Goal: Task Accomplishment & Management: Use online tool/utility

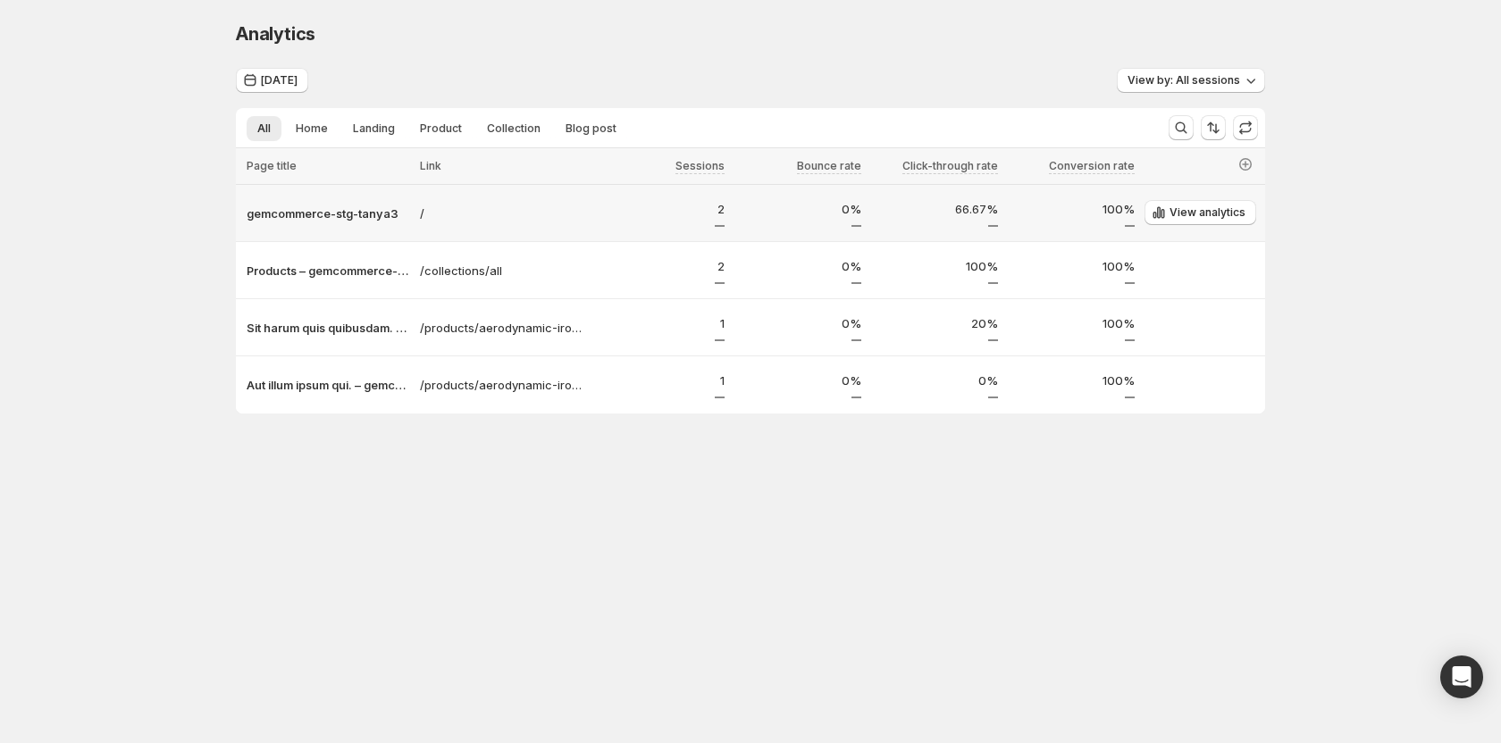
click at [331, 230] on td "gemcommerce-stg-tanya3" at bounding box center [325, 213] width 179 height 57
click at [348, 224] on div "gemcommerce-stg-tanya3" at bounding box center [325, 213] width 179 height 29
click at [357, 215] on p "gemcommerce-stg-tanya3" at bounding box center [328, 214] width 163 height 18
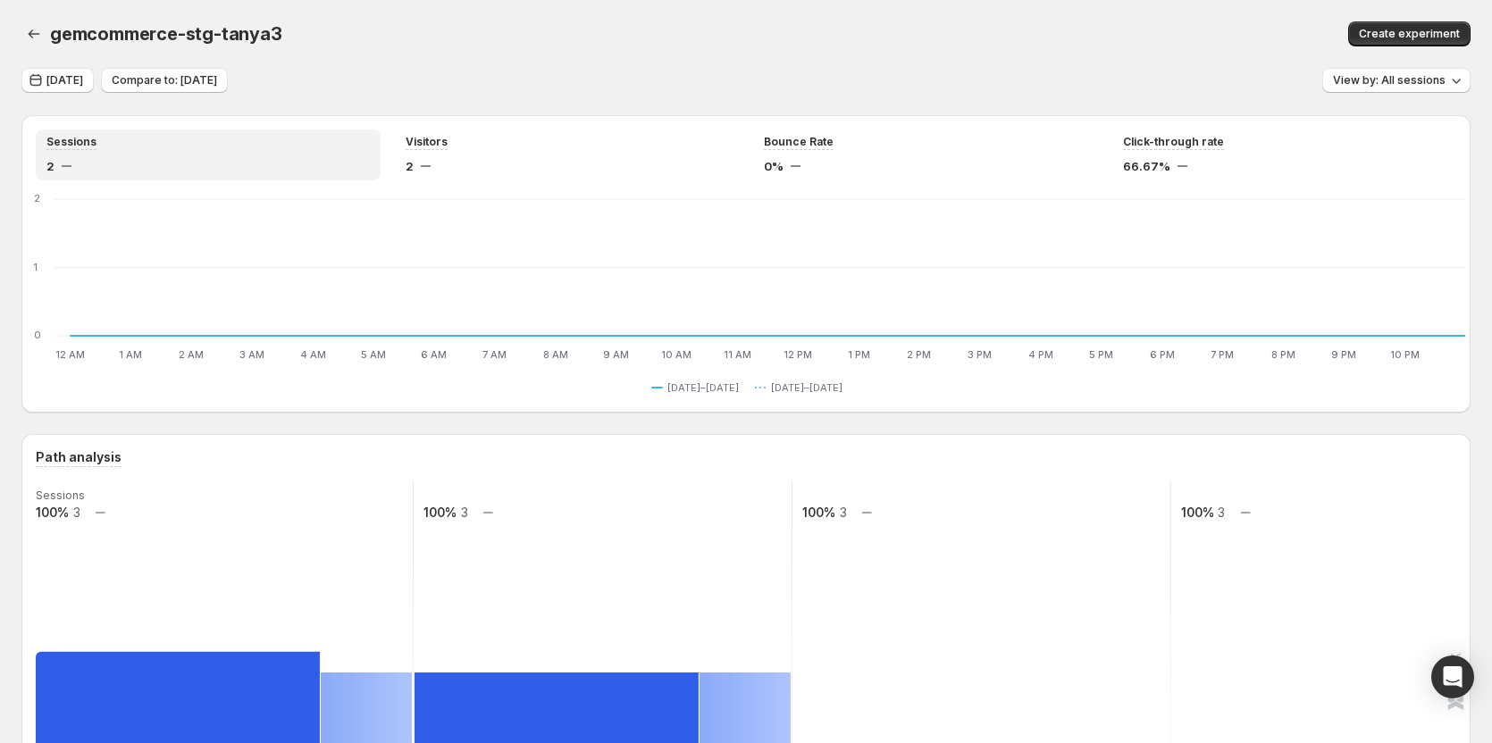
scroll to position [268, 0]
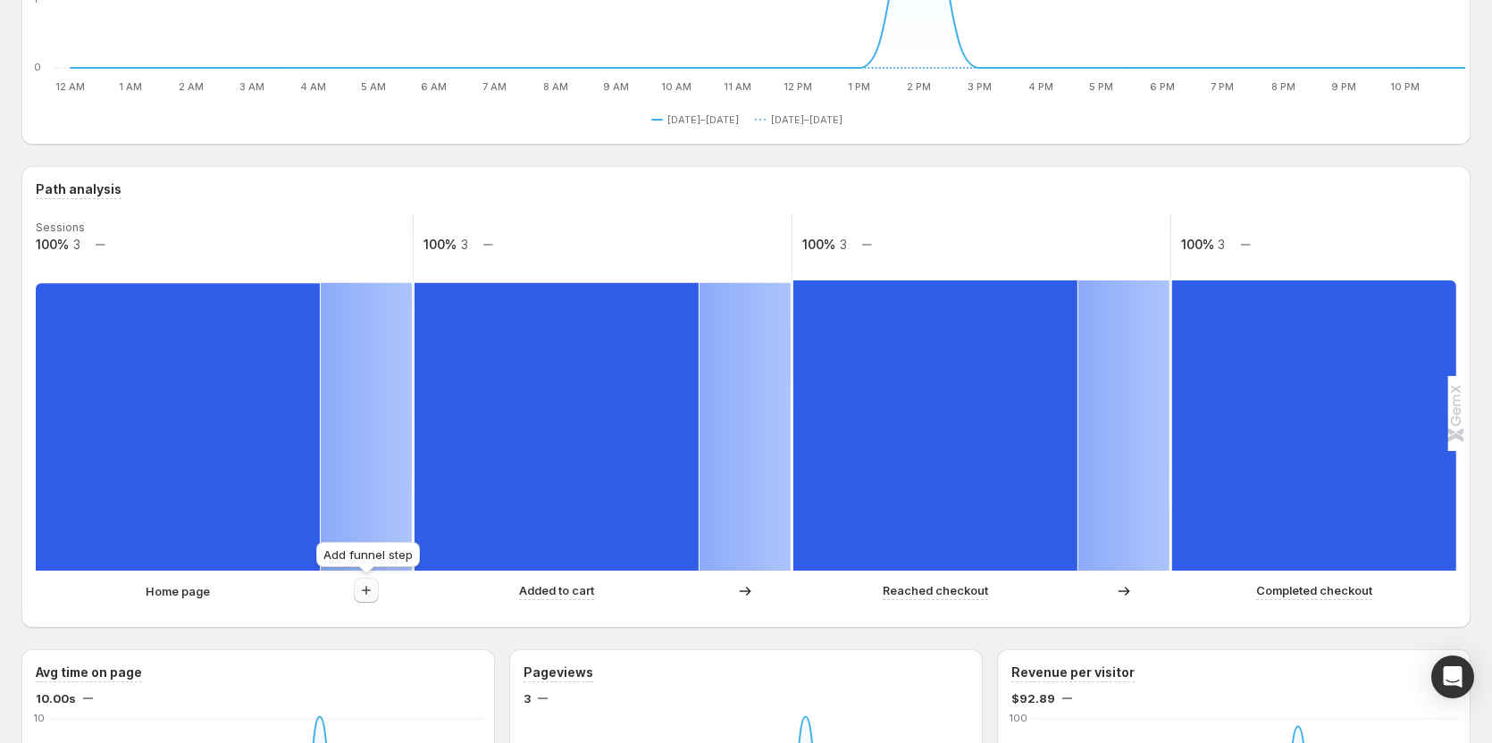
click at [366, 599] on icon "button" at bounding box center [366, 591] width 18 height 18
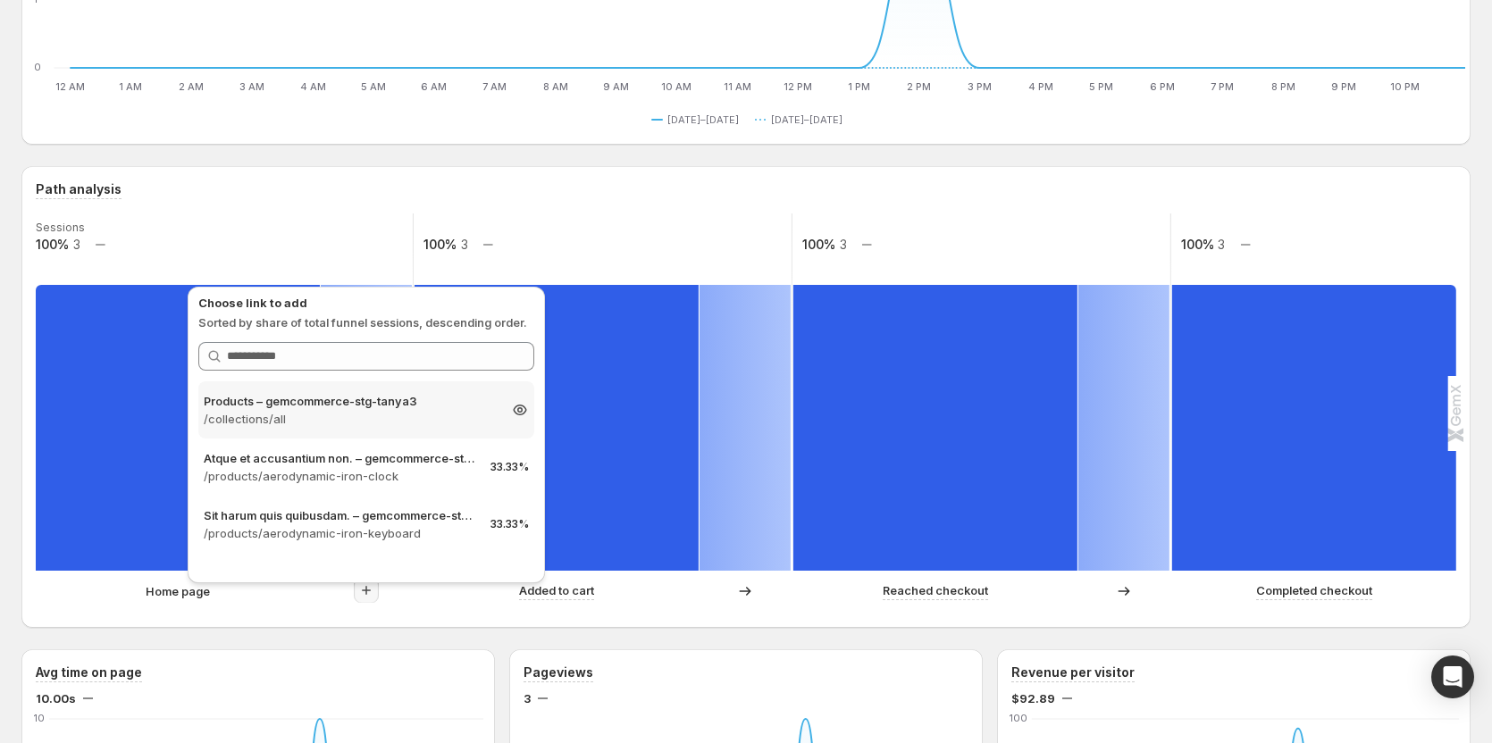
click at [353, 399] on p "Products – gemcommerce-stg-tanya3" at bounding box center [350, 401] width 293 height 18
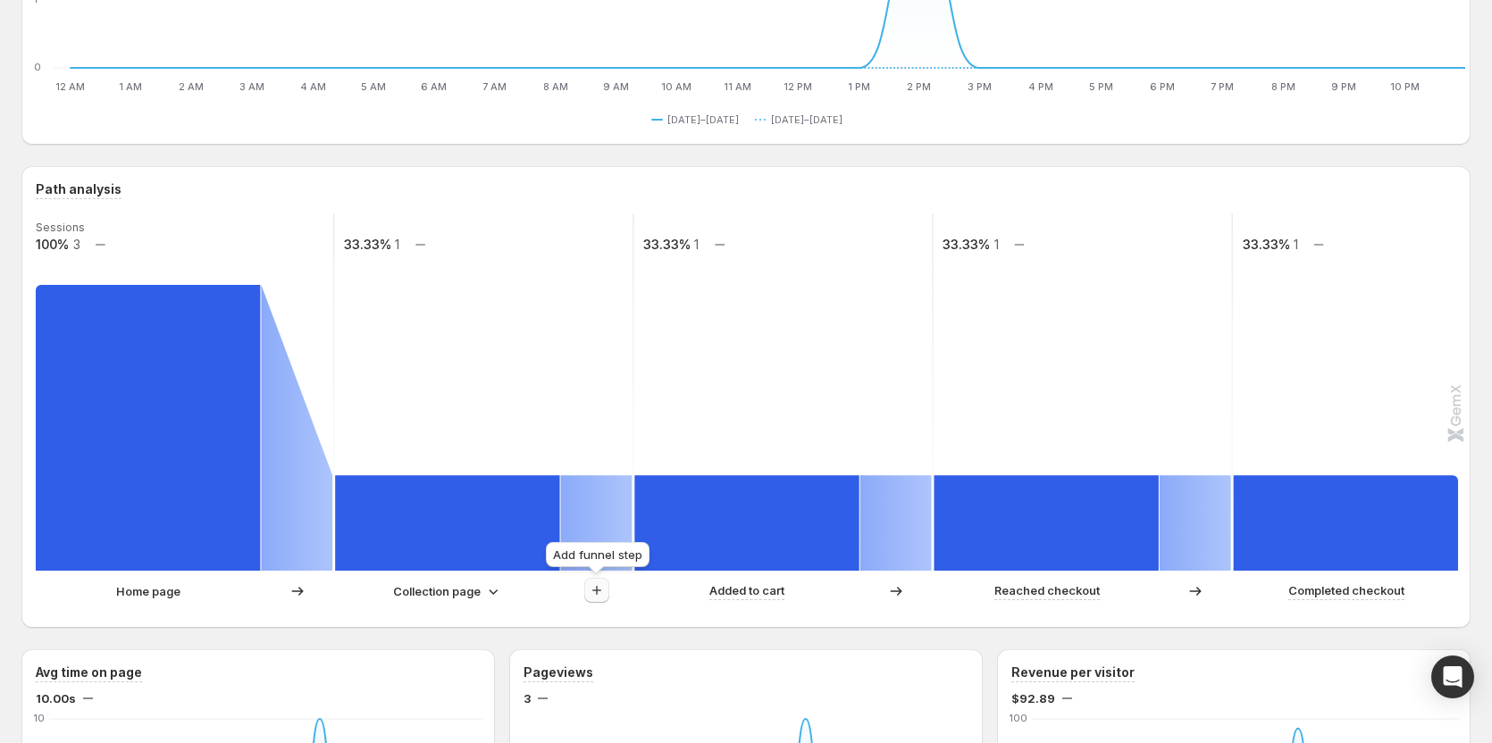
click at [605, 592] on icon "button" at bounding box center [597, 591] width 18 height 18
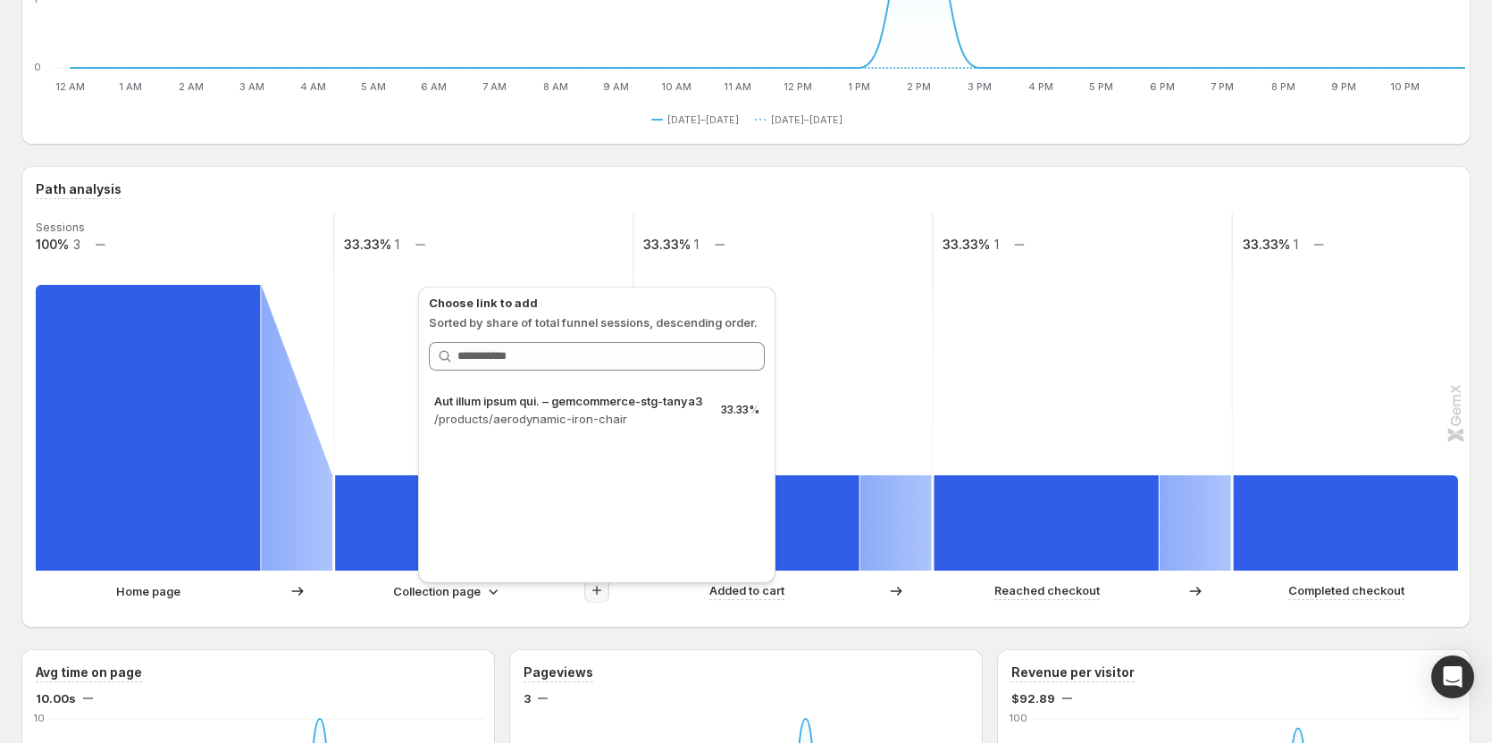
click at [666, 608] on div "Home page Collection page Added to cart Reached checkout Completed checkout" at bounding box center [744, 596] width 1417 height 36
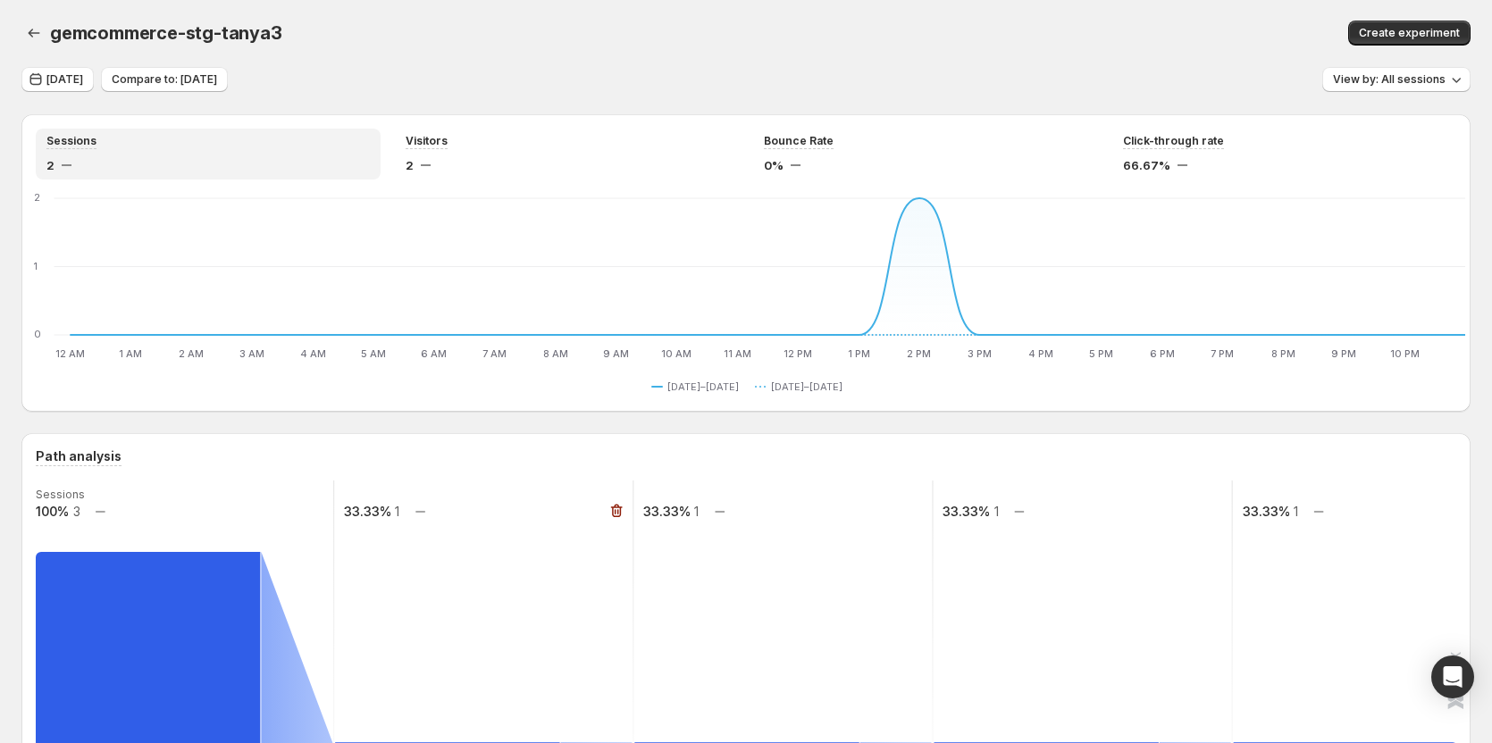
scroll to position [0, 0]
click at [740, 67] on div "gemcommerce-stg-tanya3. This page is ready gemcommerce-stg-tanya3 Create experi…" at bounding box center [745, 34] width 1449 height 68
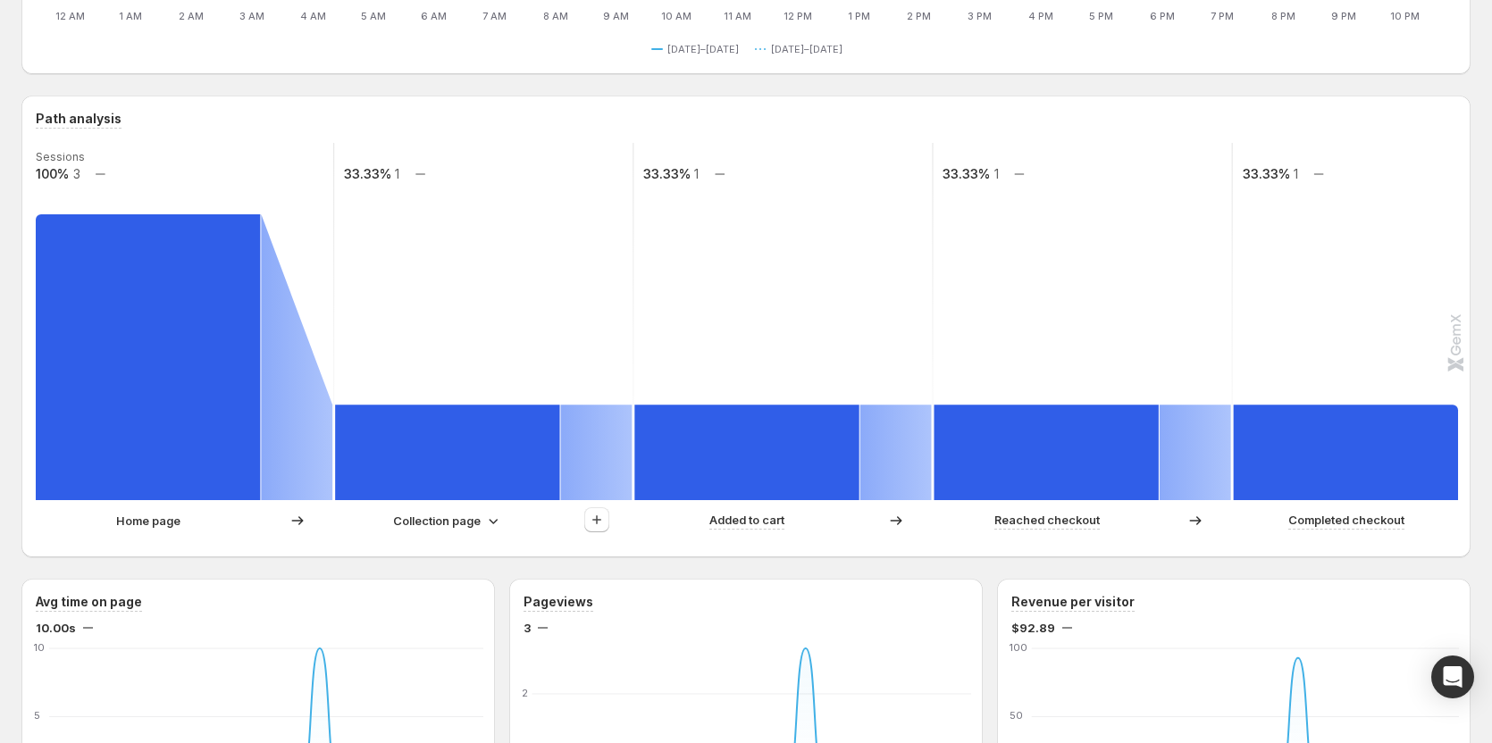
scroll to position [357, 0]
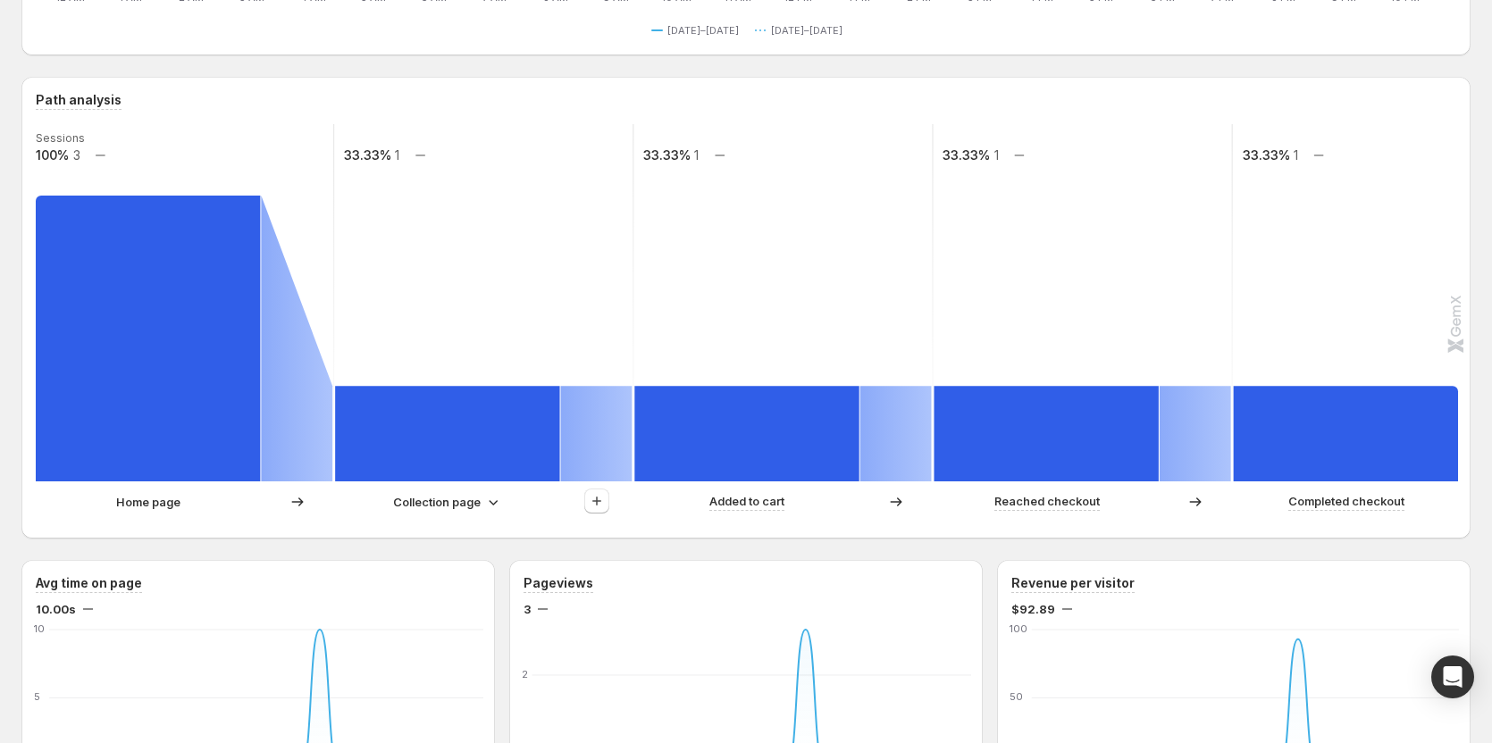
click at [433, 509] on p "Collection page" at bounding box center [437, 502] width 88 height 18
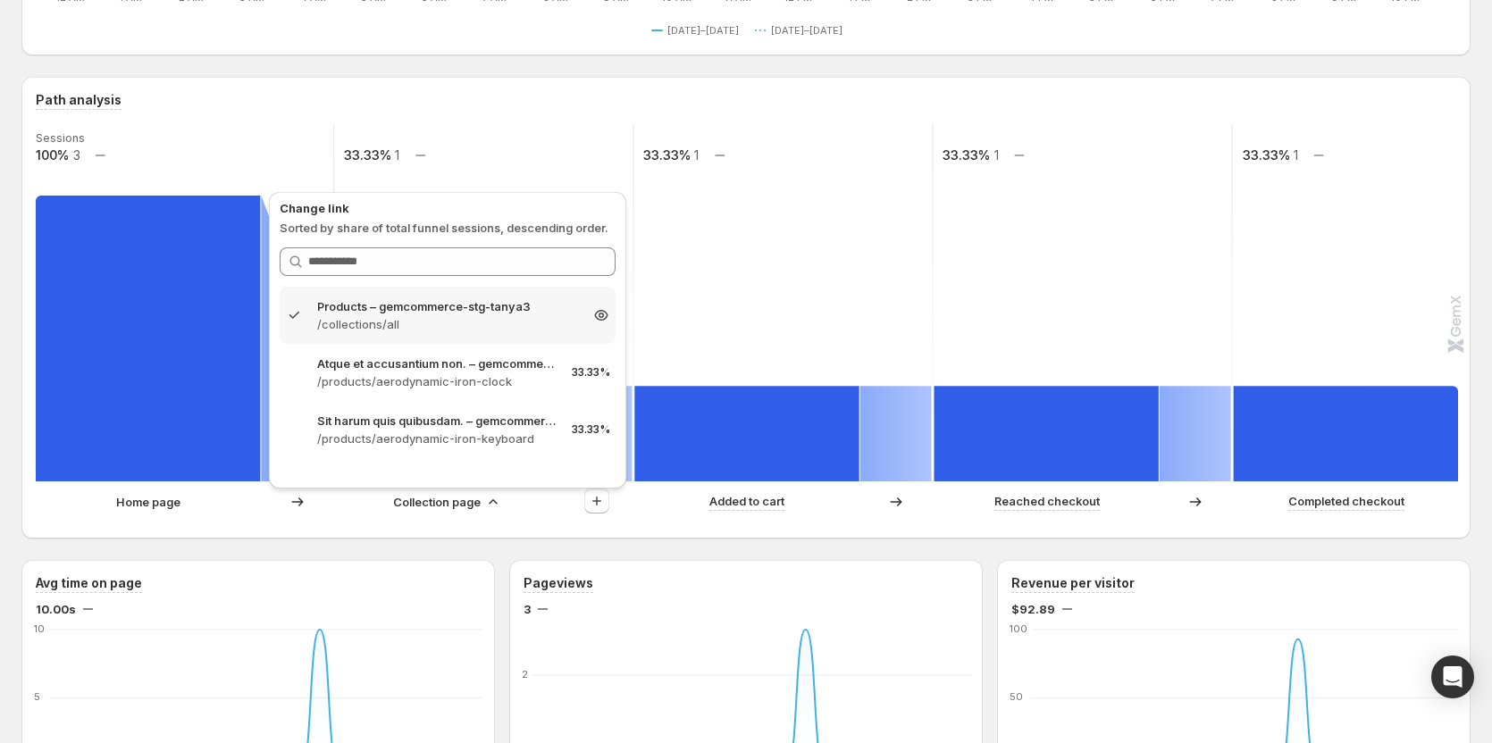
click at [510, 324] on p "/collections/all" at bounding box center [447, 324] width 261 height 18
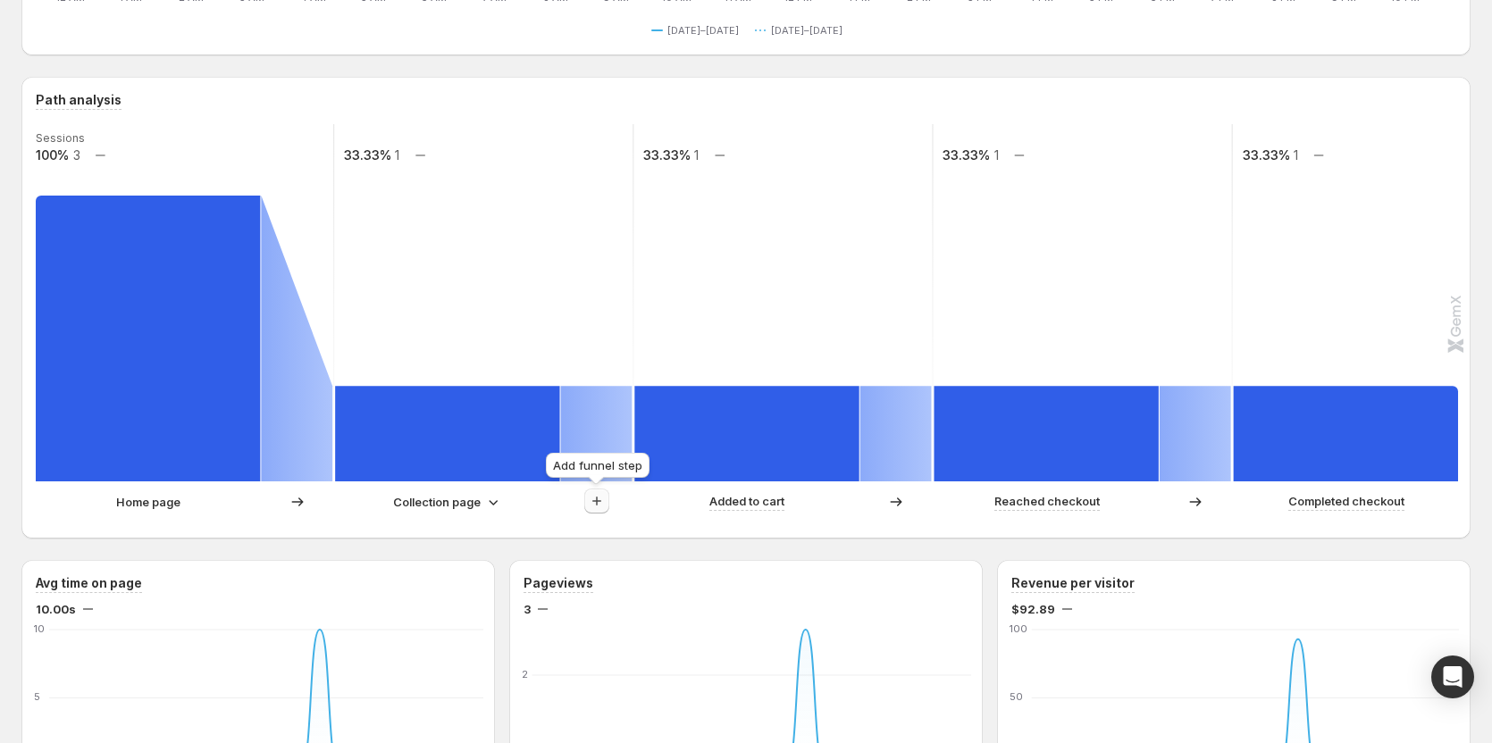
click at [598, 500] on icon "button" at bounding box center [597, 501] width 18 height 18
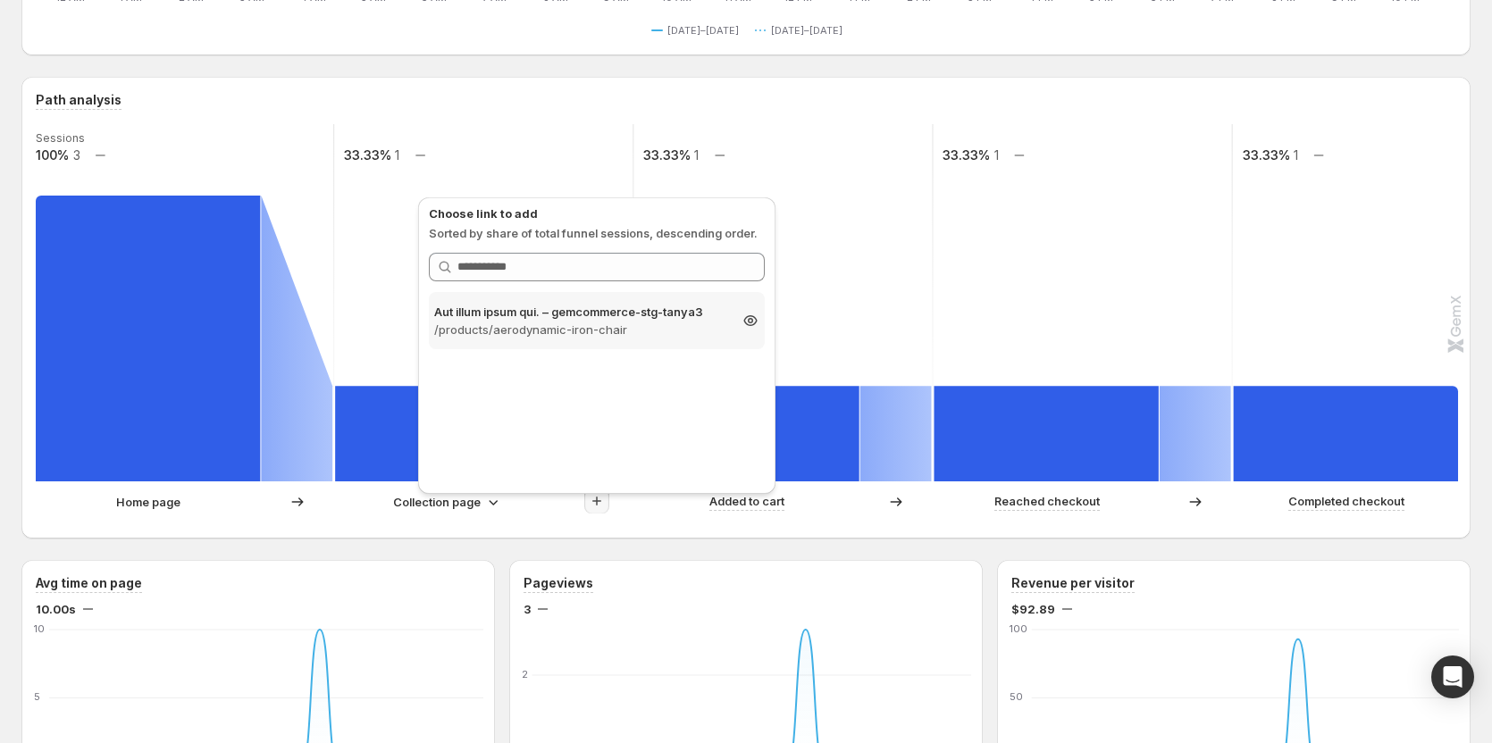
click at [565, 321] on p "/products/aerodynamic-iron-chair" at bounding box center [580, 330] width 293 height 18
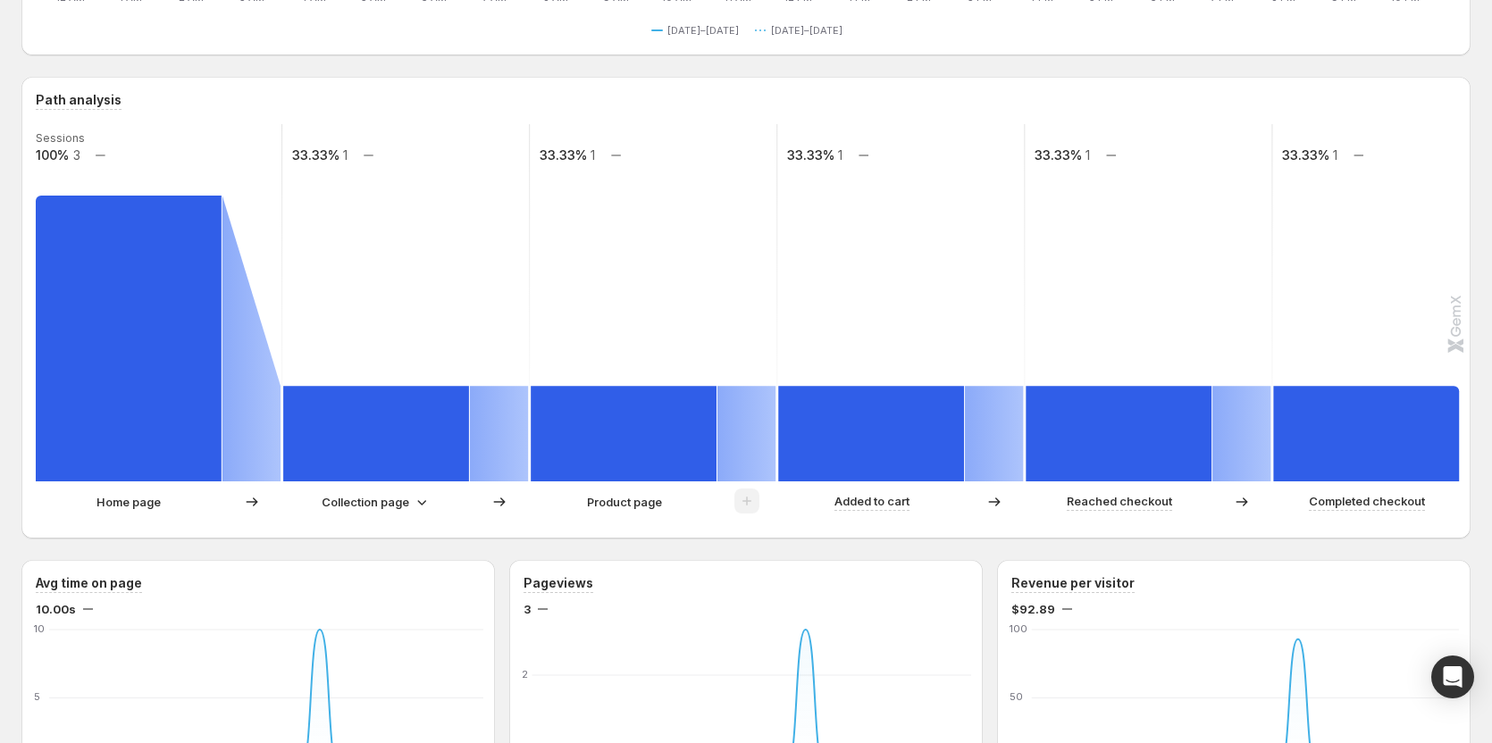
click at [410, 503] on div "Collection page" at bounding box center [376, 502] width 109 height 18
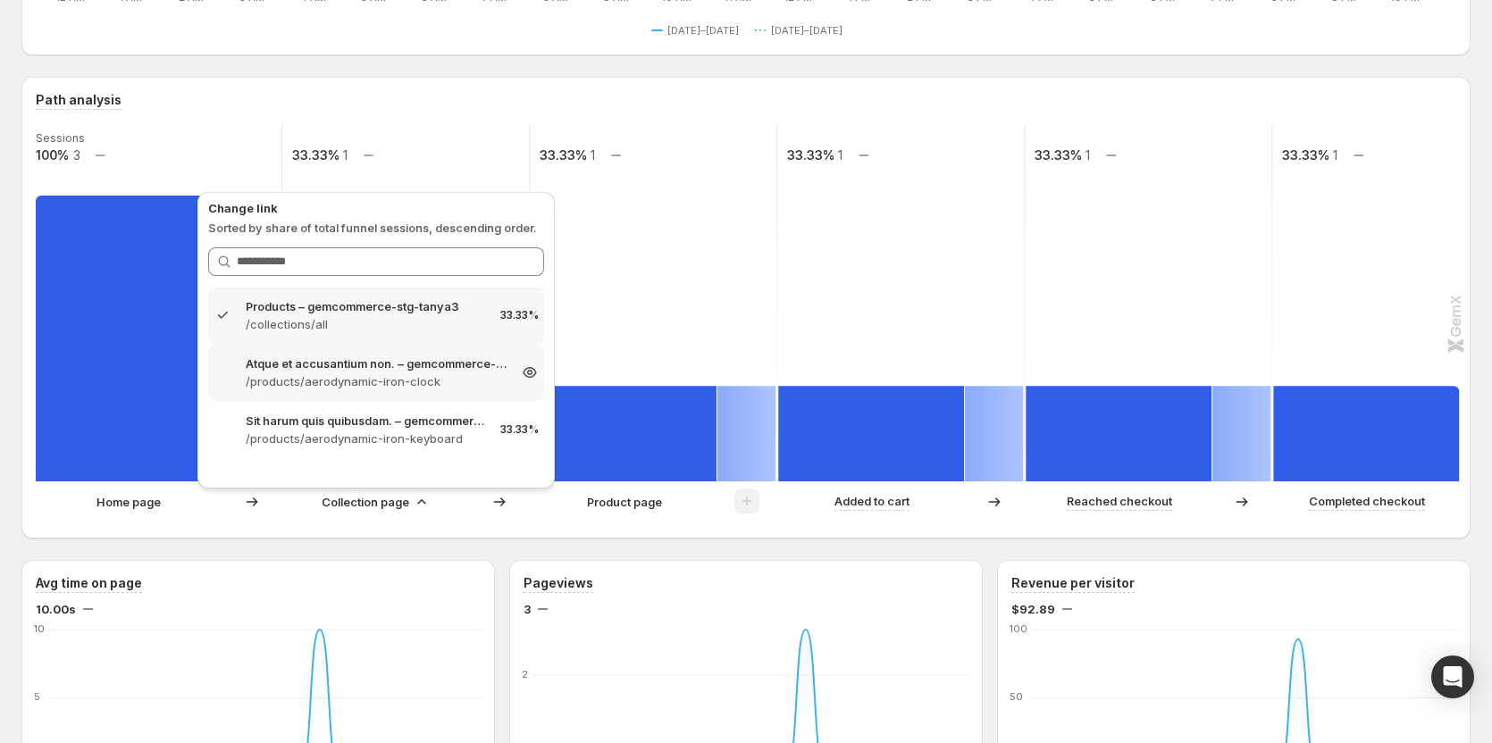
click at [387, 378] on p "/products/aerodynamic-iron-clock" at bounding box center [376, 382] width 261 height 18
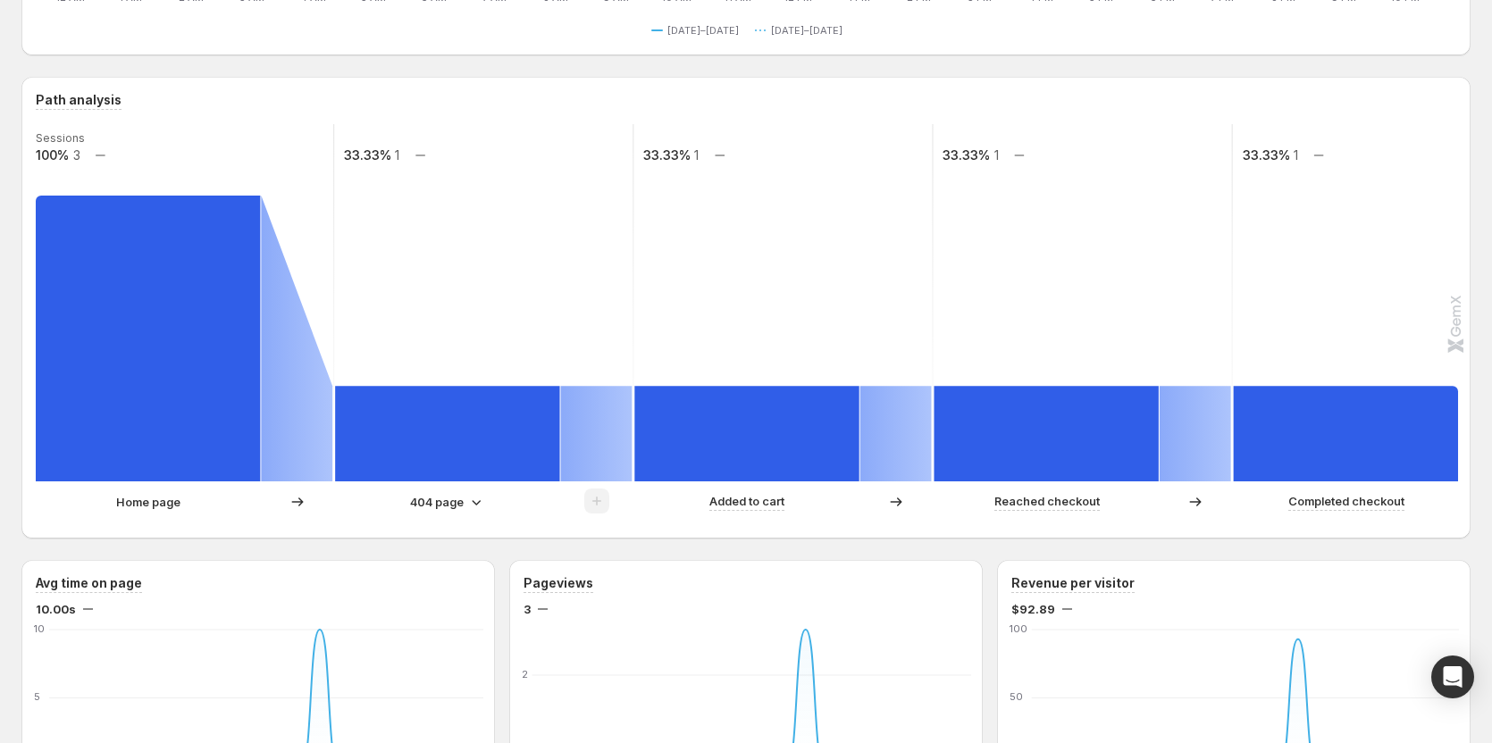
click at [448, 500] on p "404 page" at bounding box center [437, 502] width 54 height 18
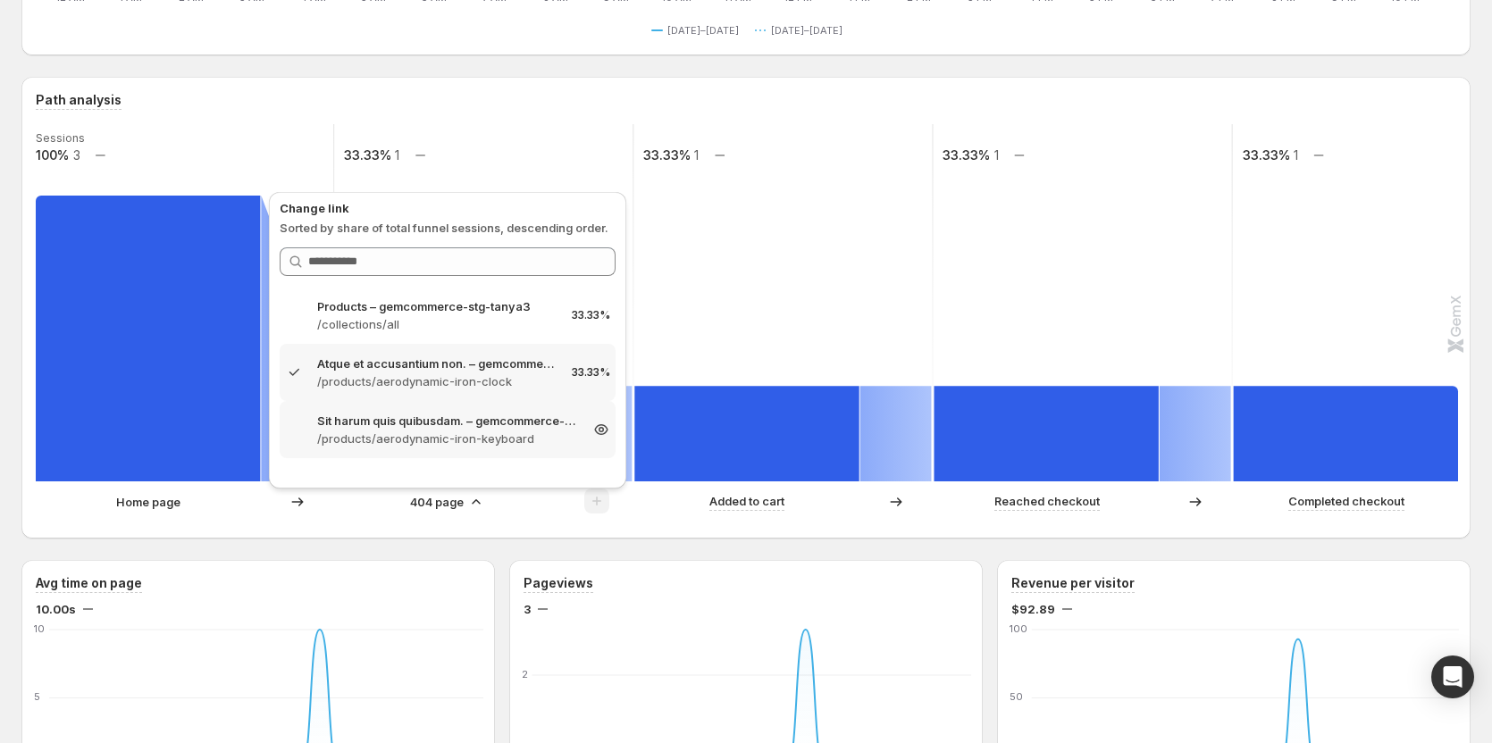
click at [425, 432] on p "/products/aerodynamic-iron-keyboard" at bounding box center [447, 439] width 261 height 18
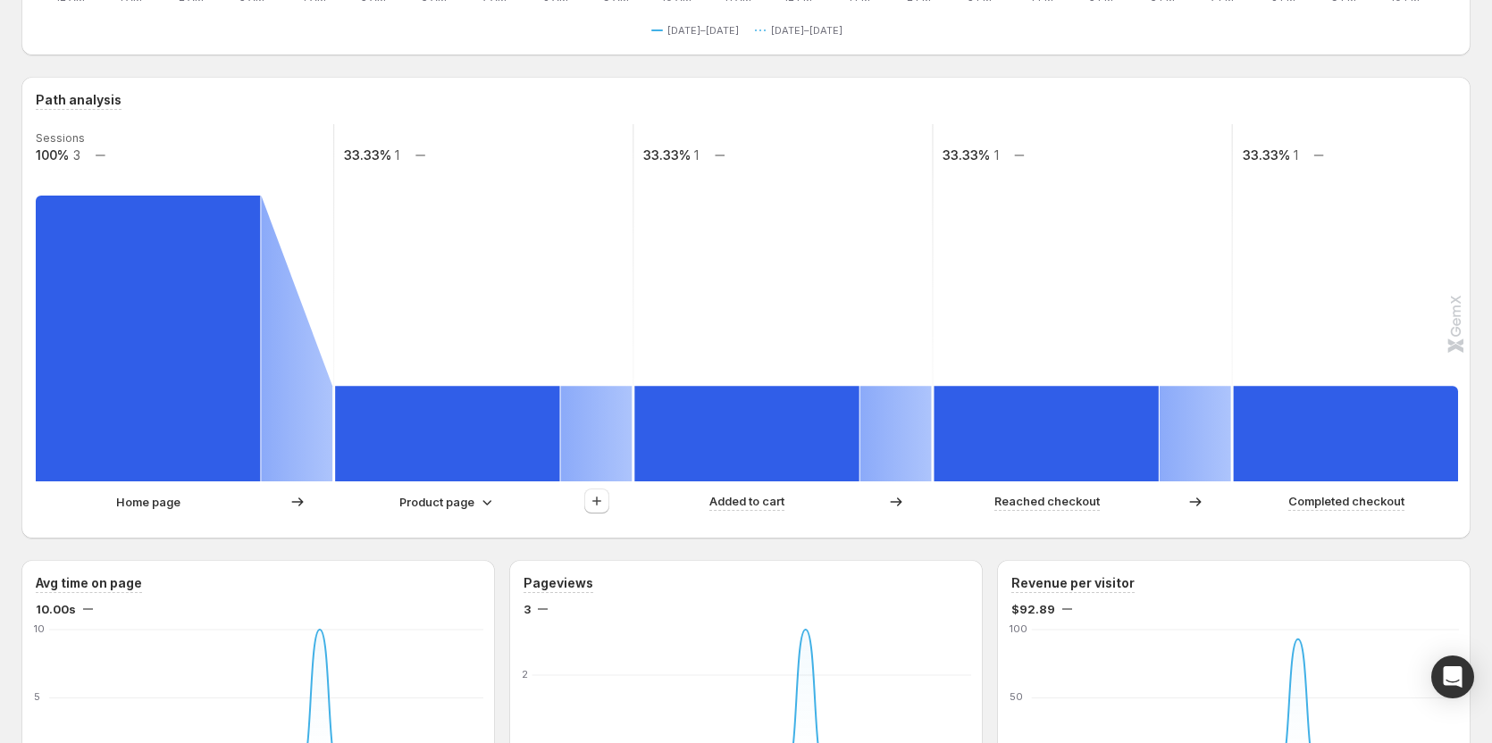
click at [433, 500] on p "Product page" at bounding box center [436, 502] width 75 height 18
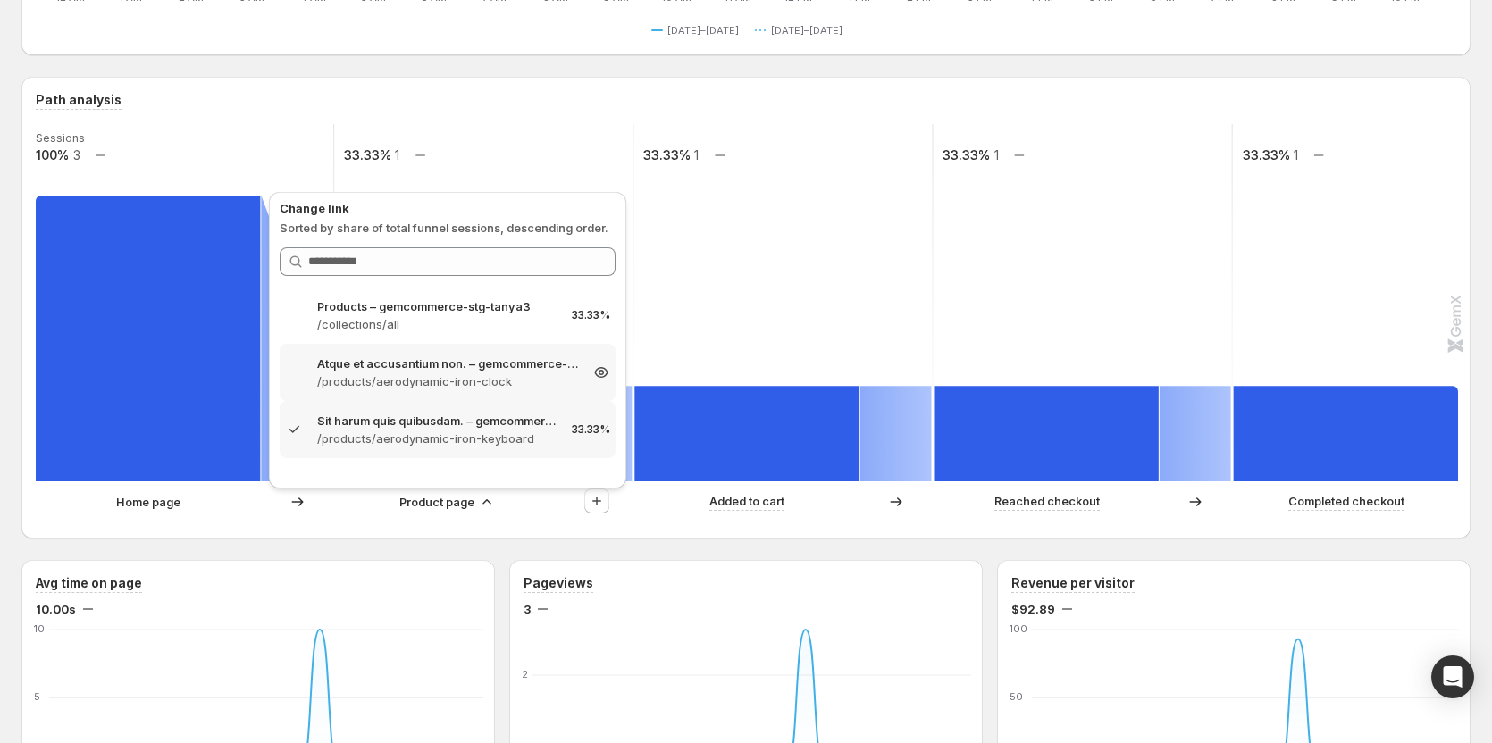
click at [457, 382] on p "/products/aerodynamic-iron-clock" at bounding box center [447, 382] width 261 height 18
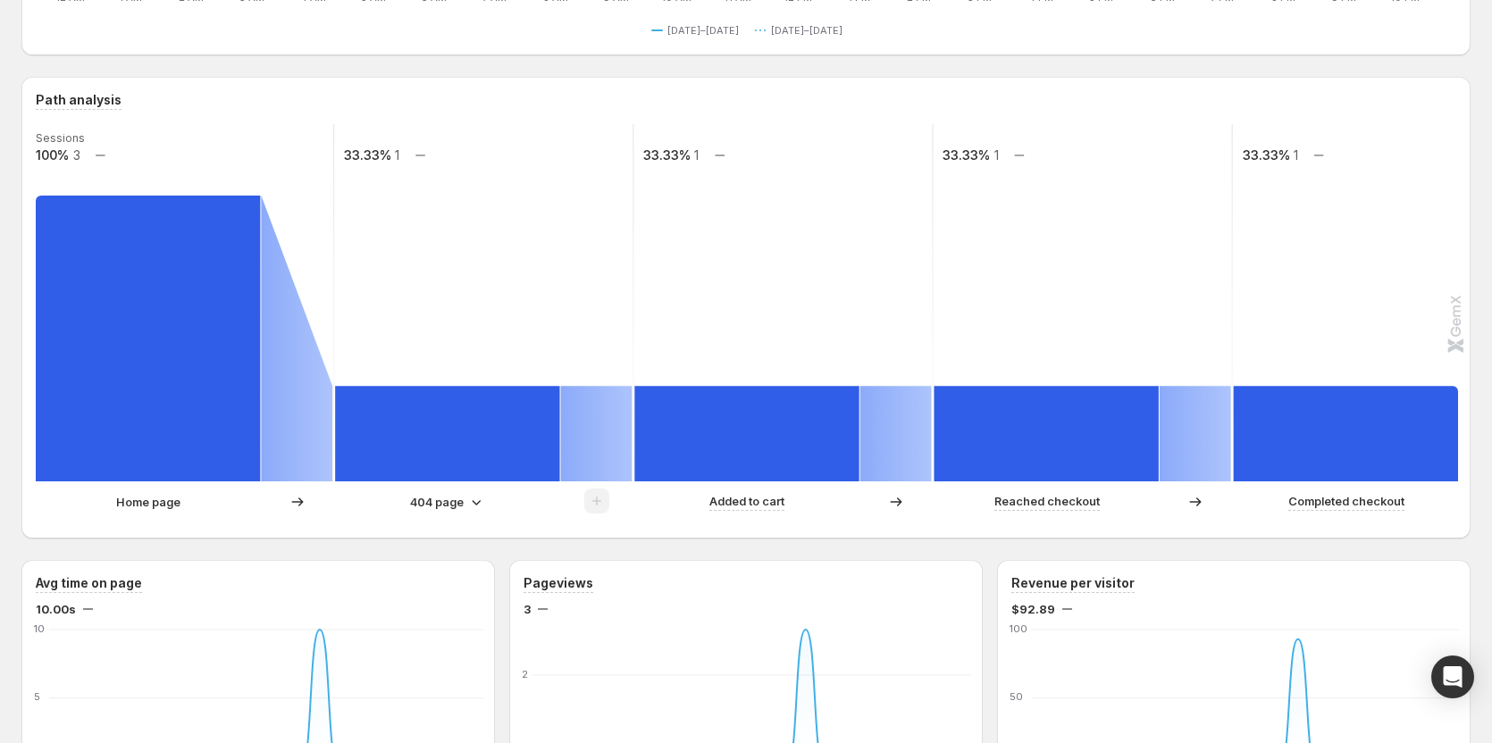
click at [445, 501] on p "404 page" at bounding box center [437, 502] width 54 height 18
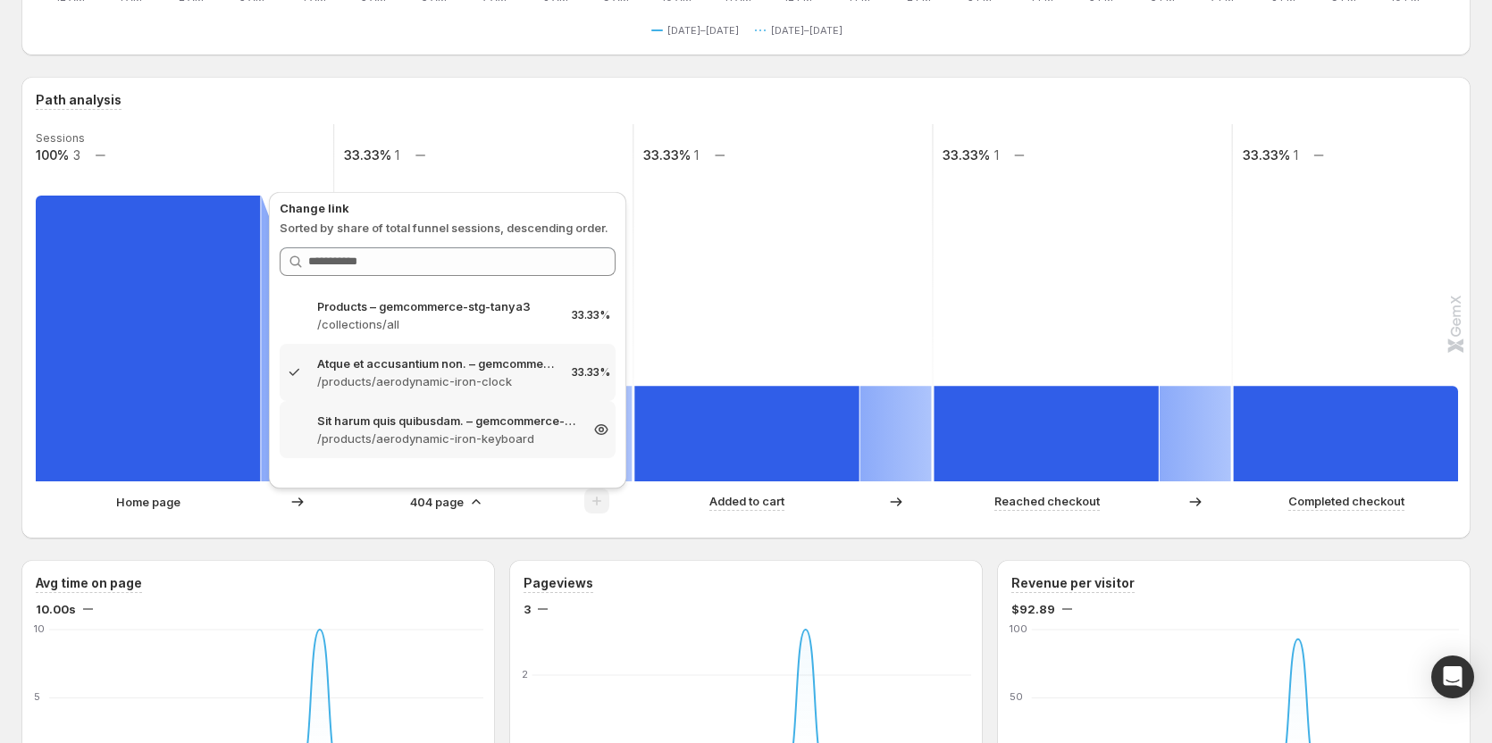
click at [462, 430] on p "/products/aerodynamic-iron-keyboard" at bounding box center [447, 439] width 261 height 18
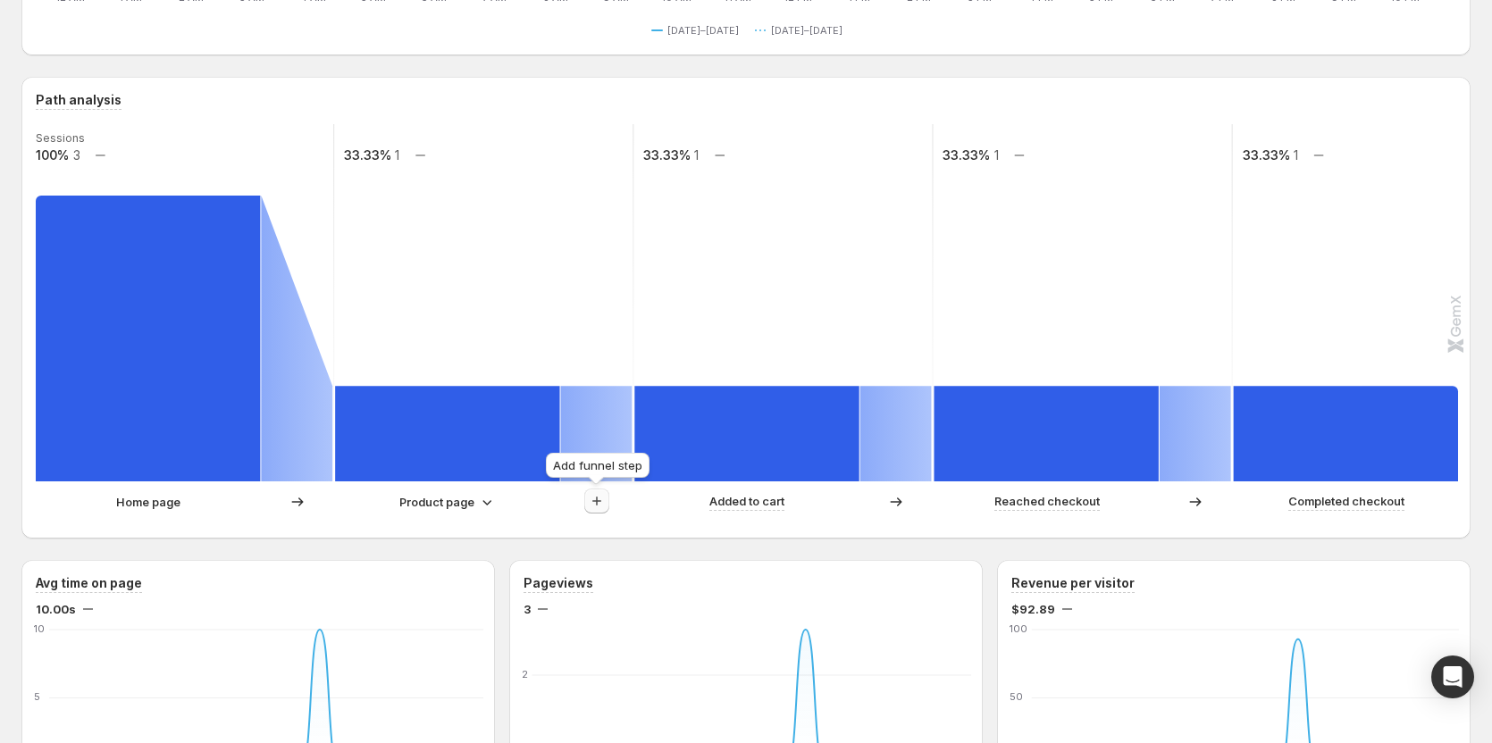
click at [593, 495] on icon "button" at bounding box center [597, 501] width 18 height 18
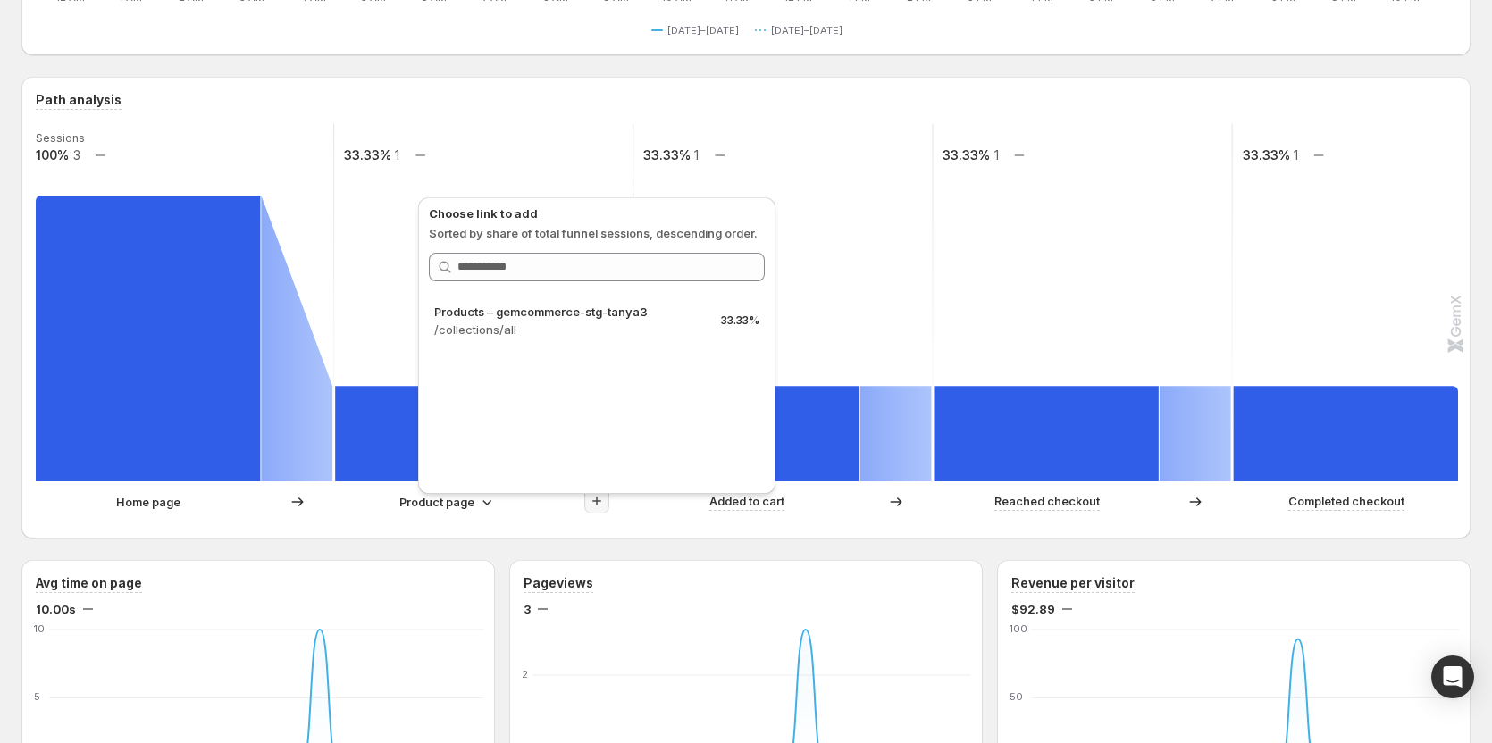
click at [593, 495] on div "Choose link to add Sorted by share of total funnel sessions, descending order. …" at bounding box center [597, 340] width 372 height 315
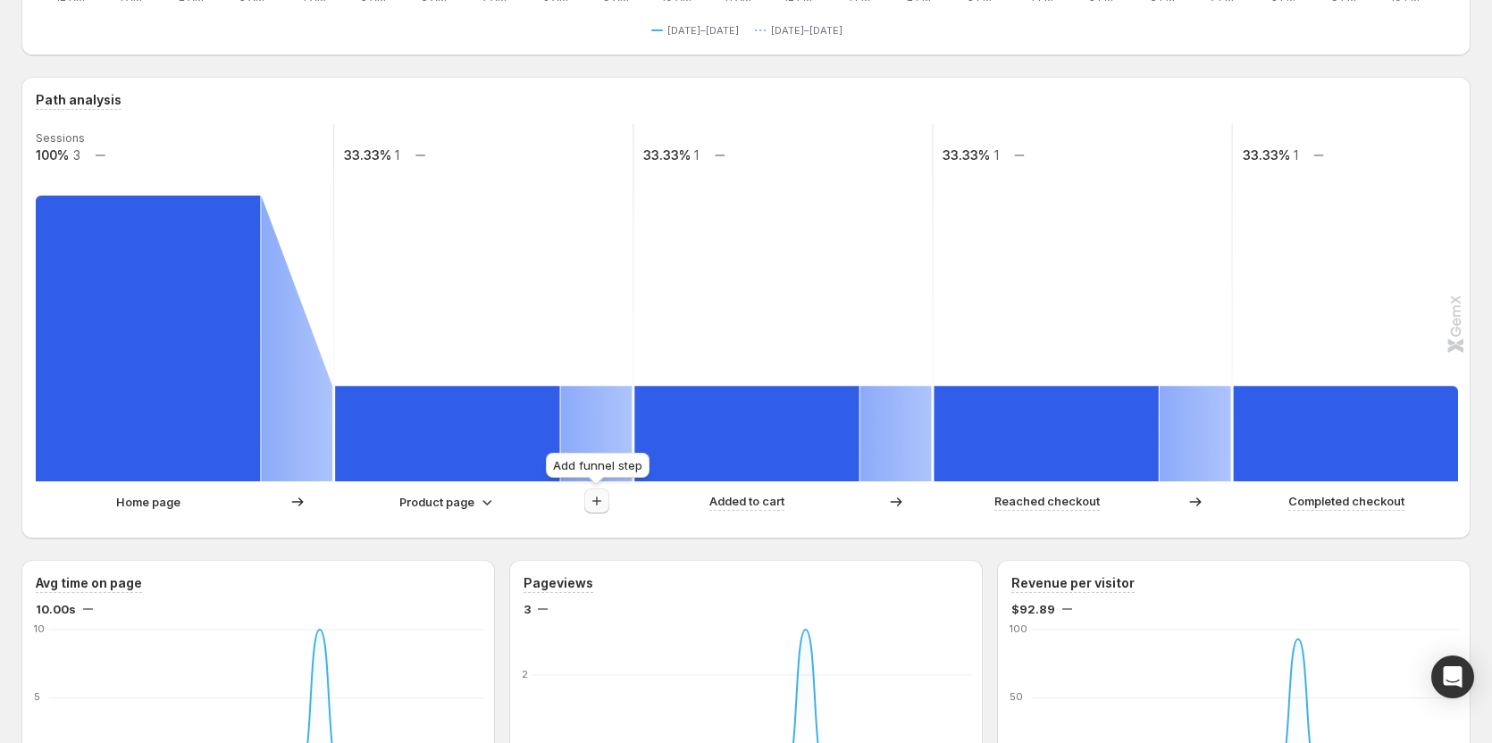
click at [586, 499] on button "button" at bounding box center [596, 501] width 25 height 25
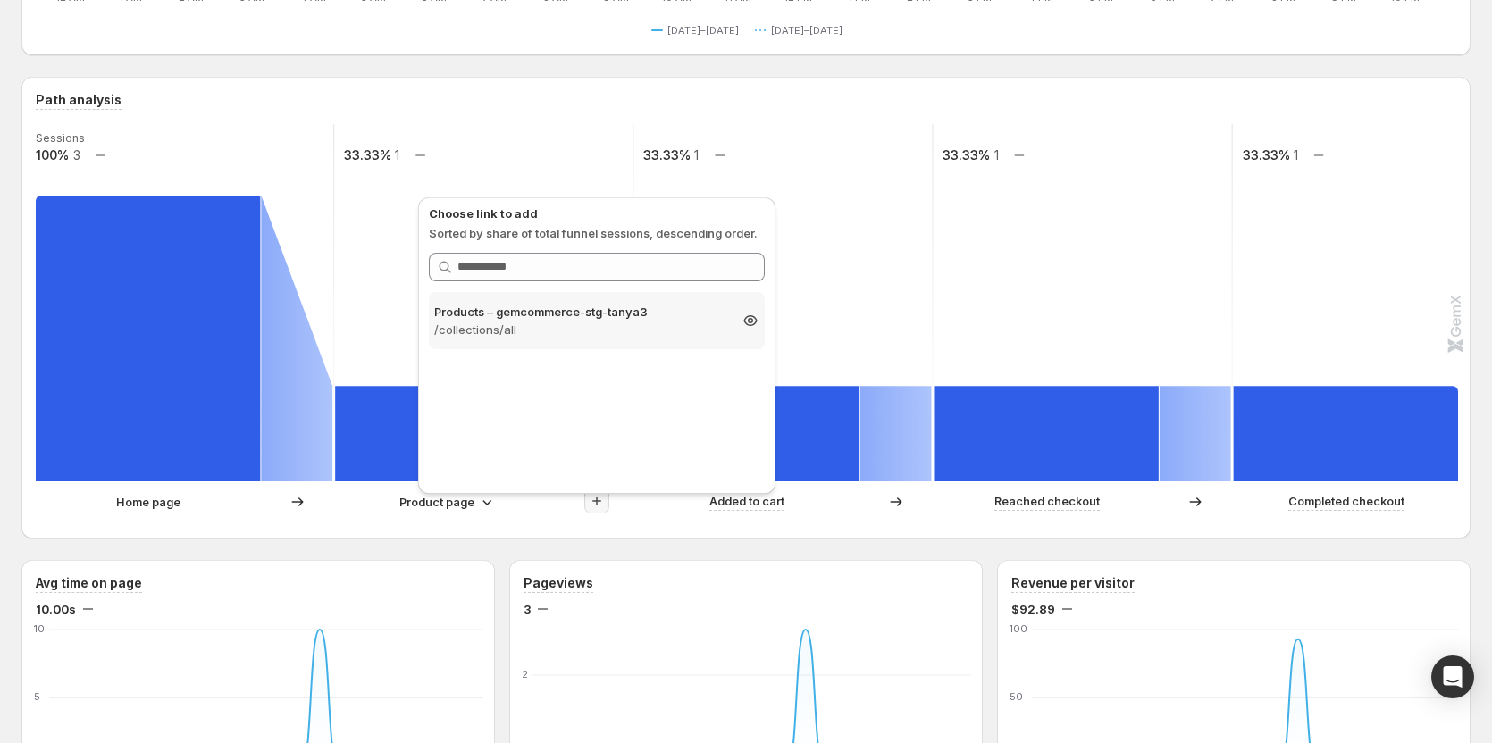
click at [575, 340] on div "Products – gemcommerce-stg-tanya3 /collections/all 33.33%" at bounding box center [597, 320] width 336 height 57
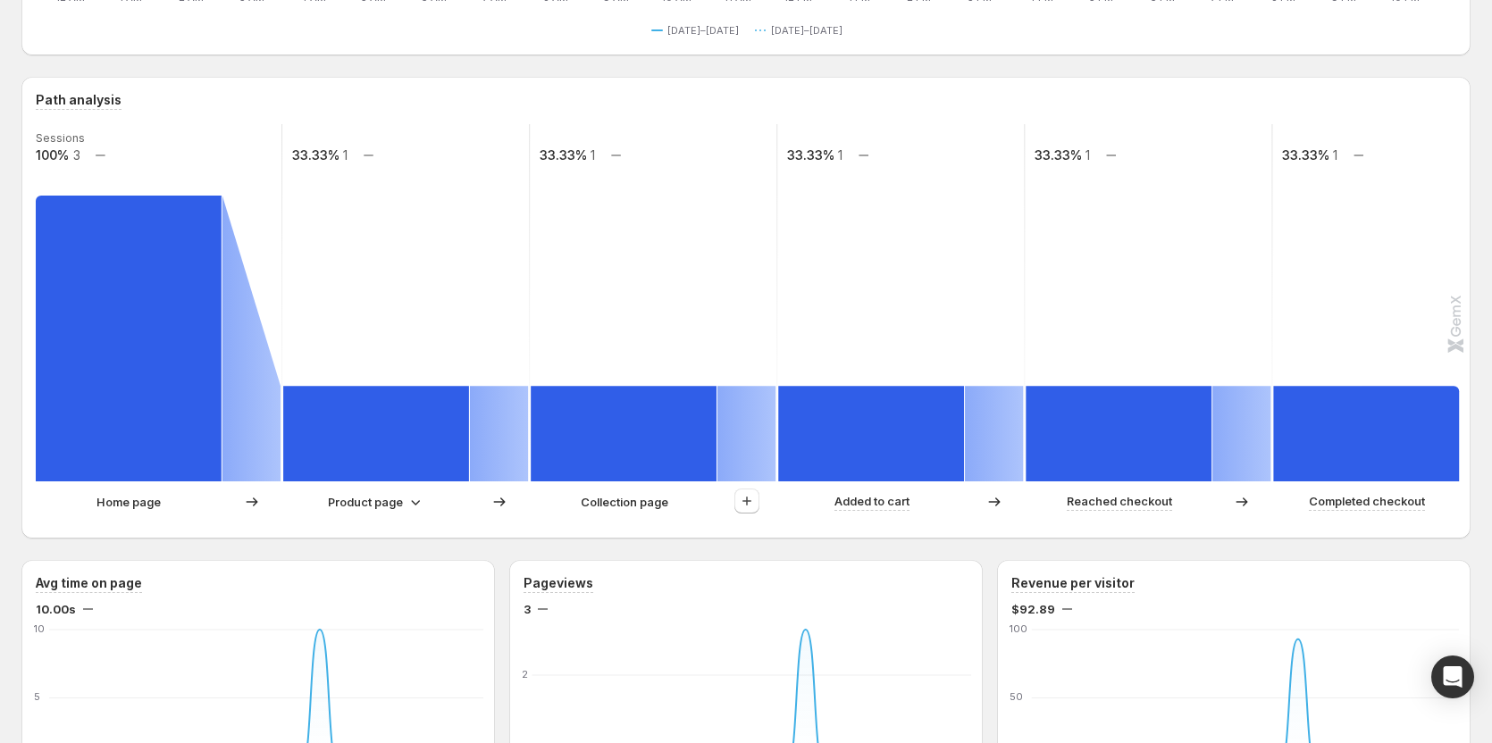
click at [381, 504] on p "Product page" at bounding box center [365, 502] width 75 height 18
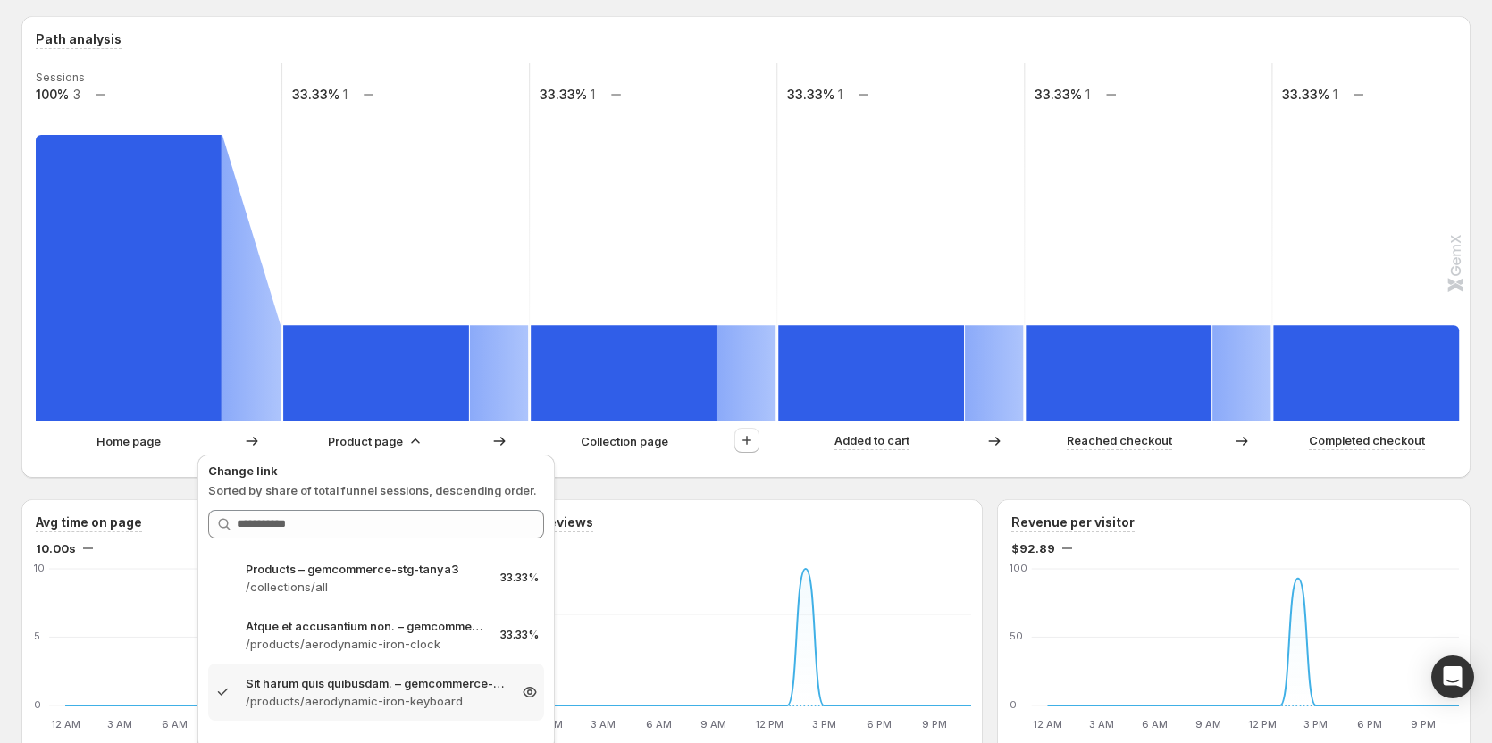
scroll to position [447, 0]
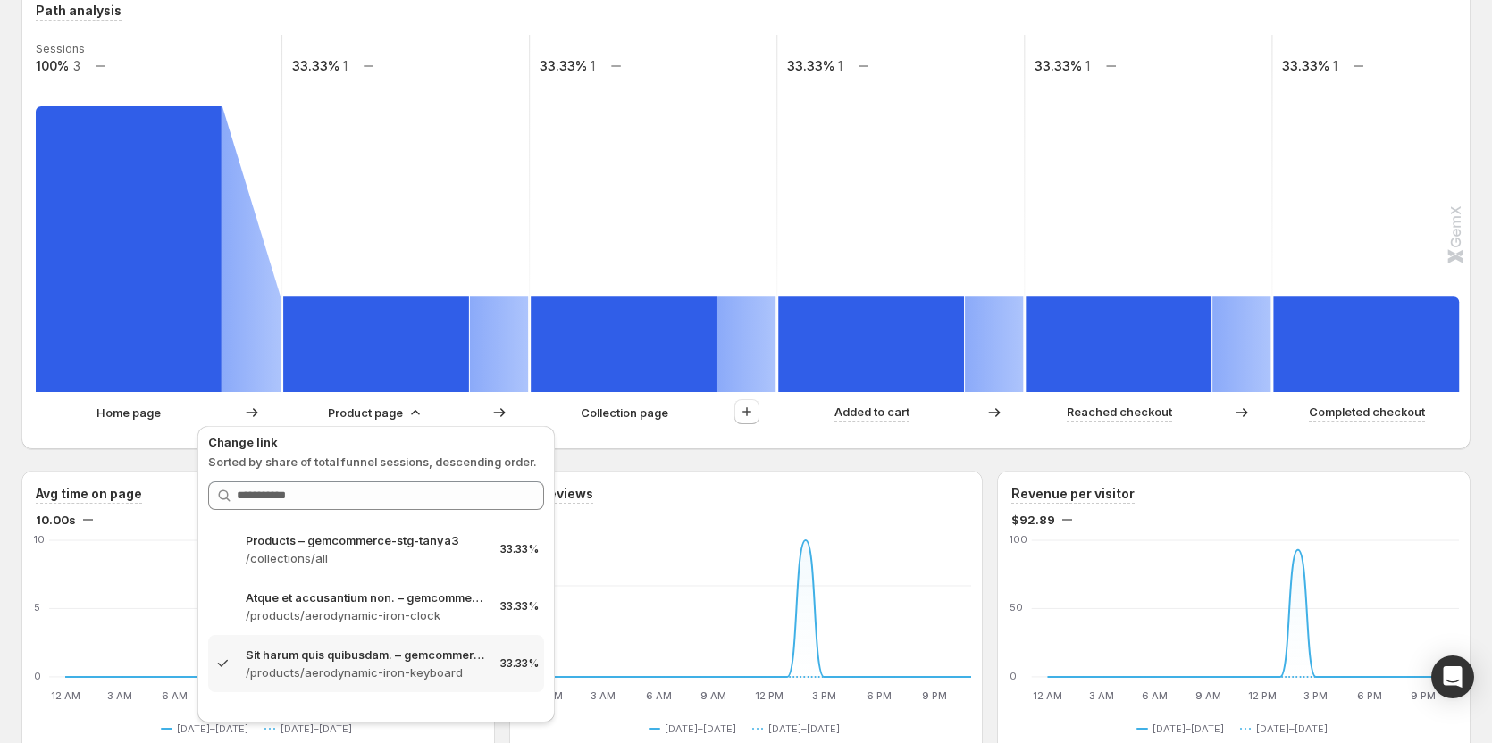
click at [588, 438] on div "Path analysis Sessions 100% 3 33.33% 1 33.33% 1 33.33% 1 33.33% 1 33.33% 1 Home…" at bounding box center [745, 218] width 1449 height 462
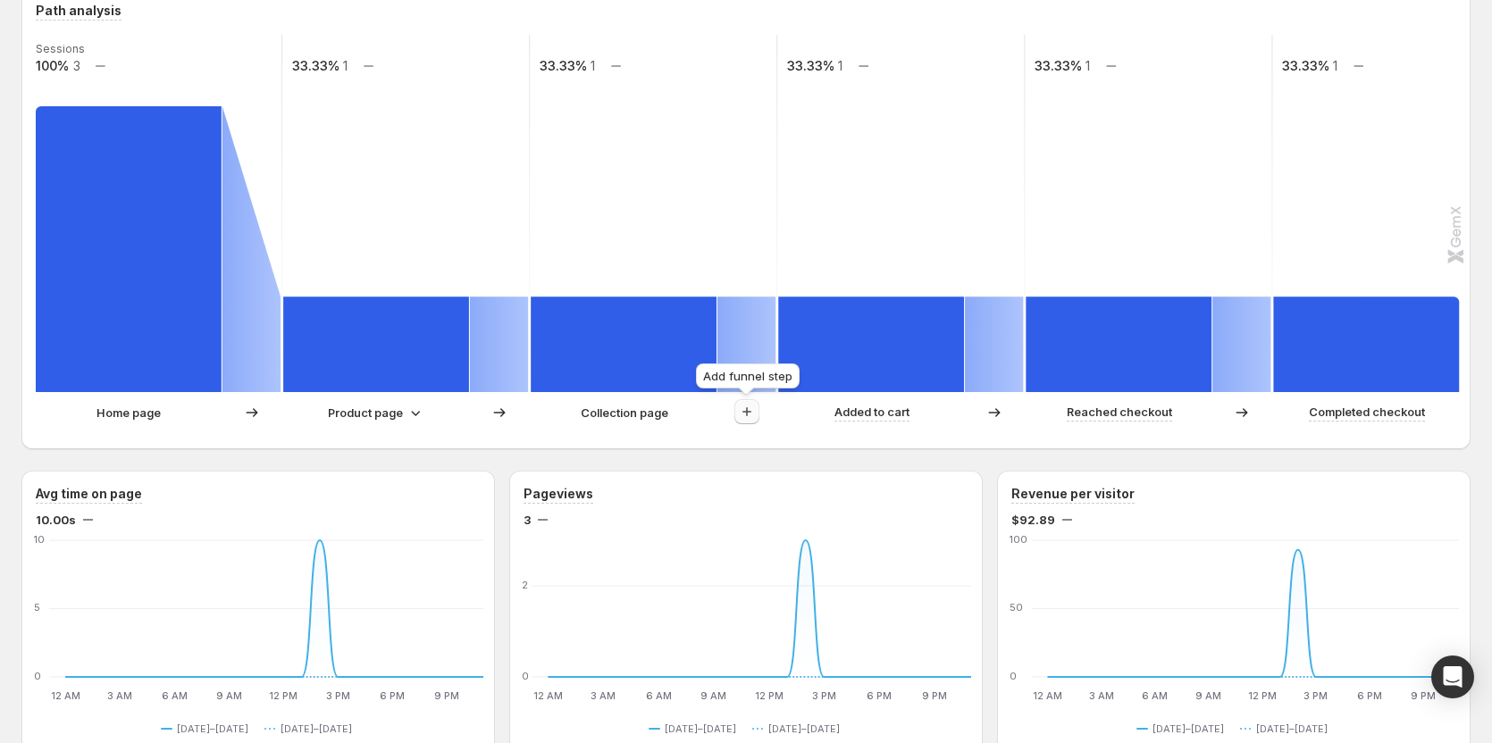
click at [742, 416] on icon "button" at bounding box center [747, 412] width 18 height 18
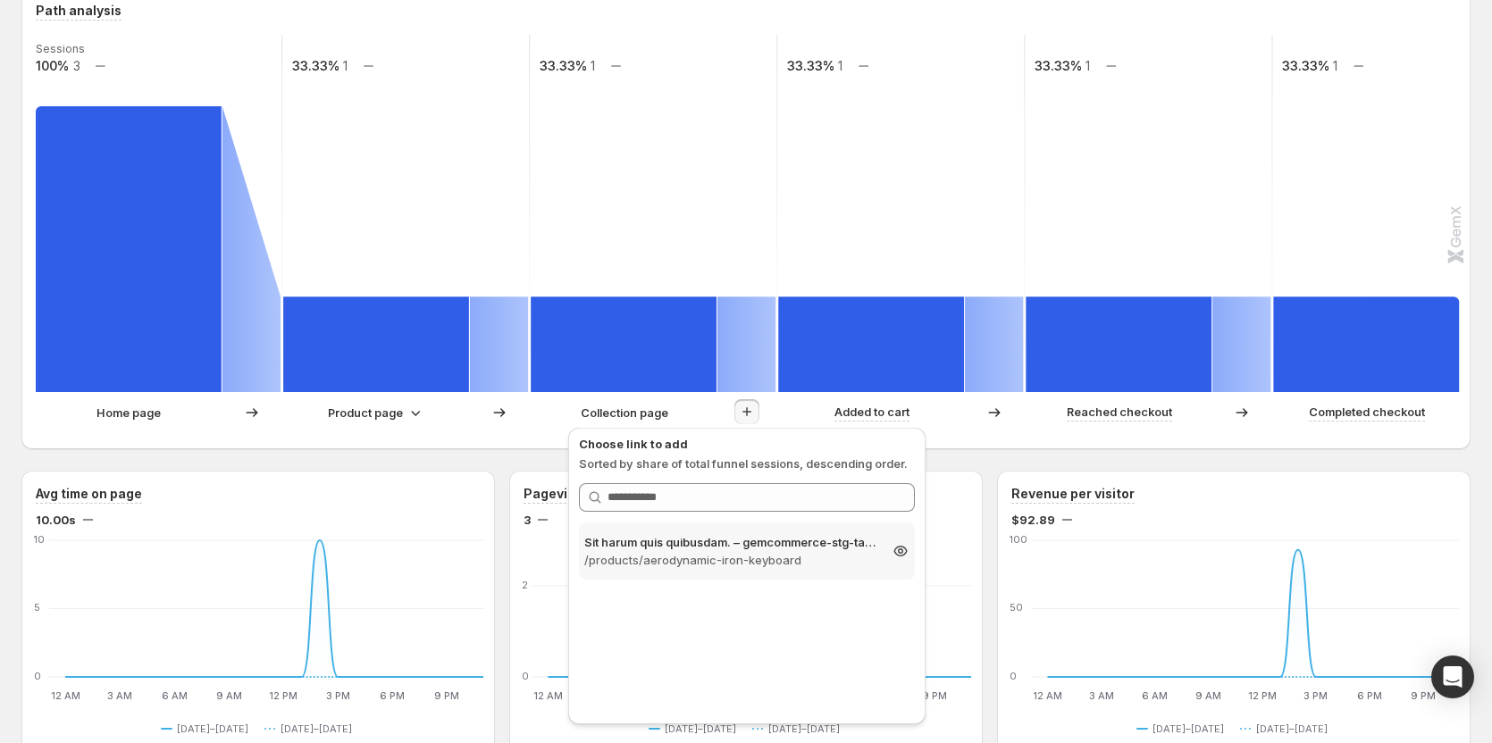
click at [743, 541] on p "Sit harum quis quibusdam. – gemcommerce-stg-tanya3" at bounding box center [730, 542] width 293 height 18
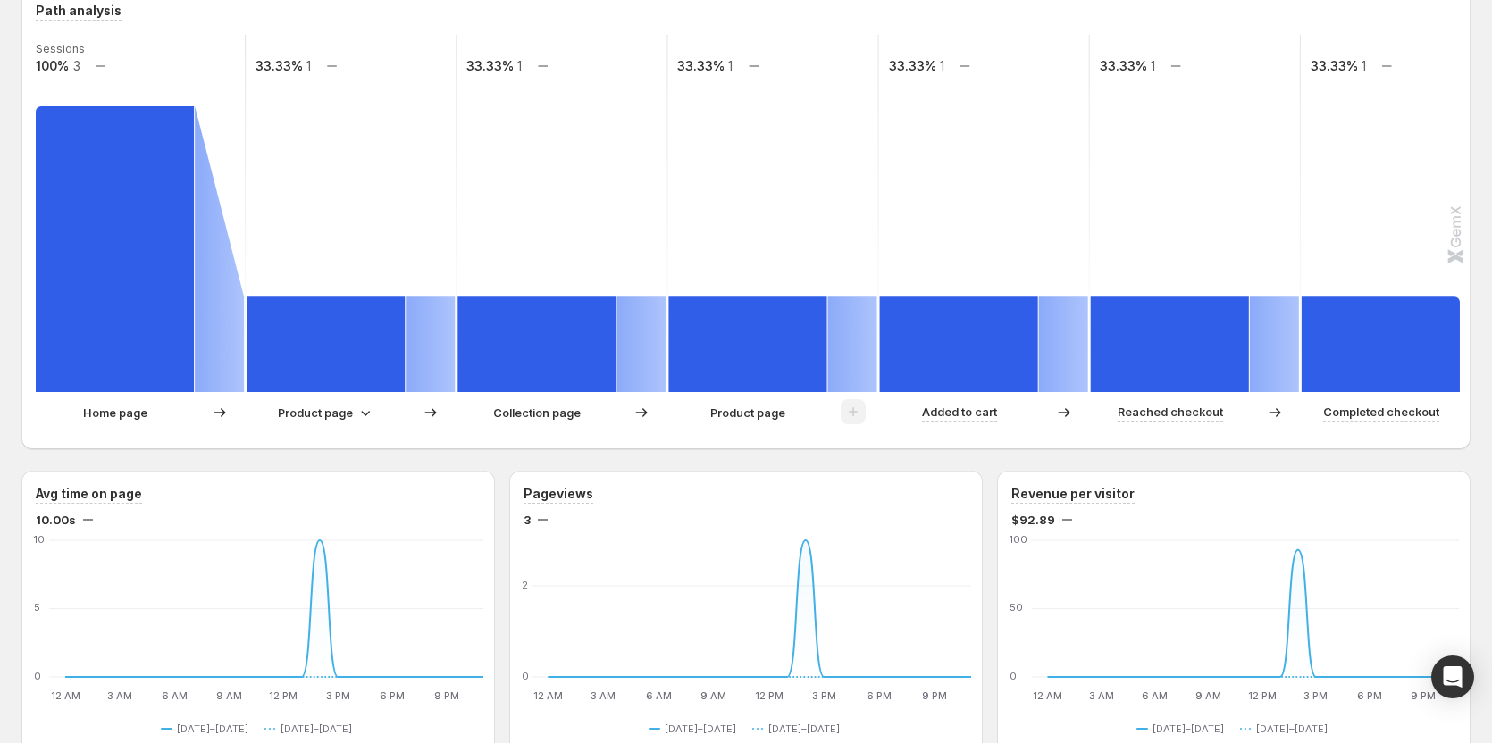
click at [347, 417] on p "Product page" at bounding box center [315, 413] width 75 height 18
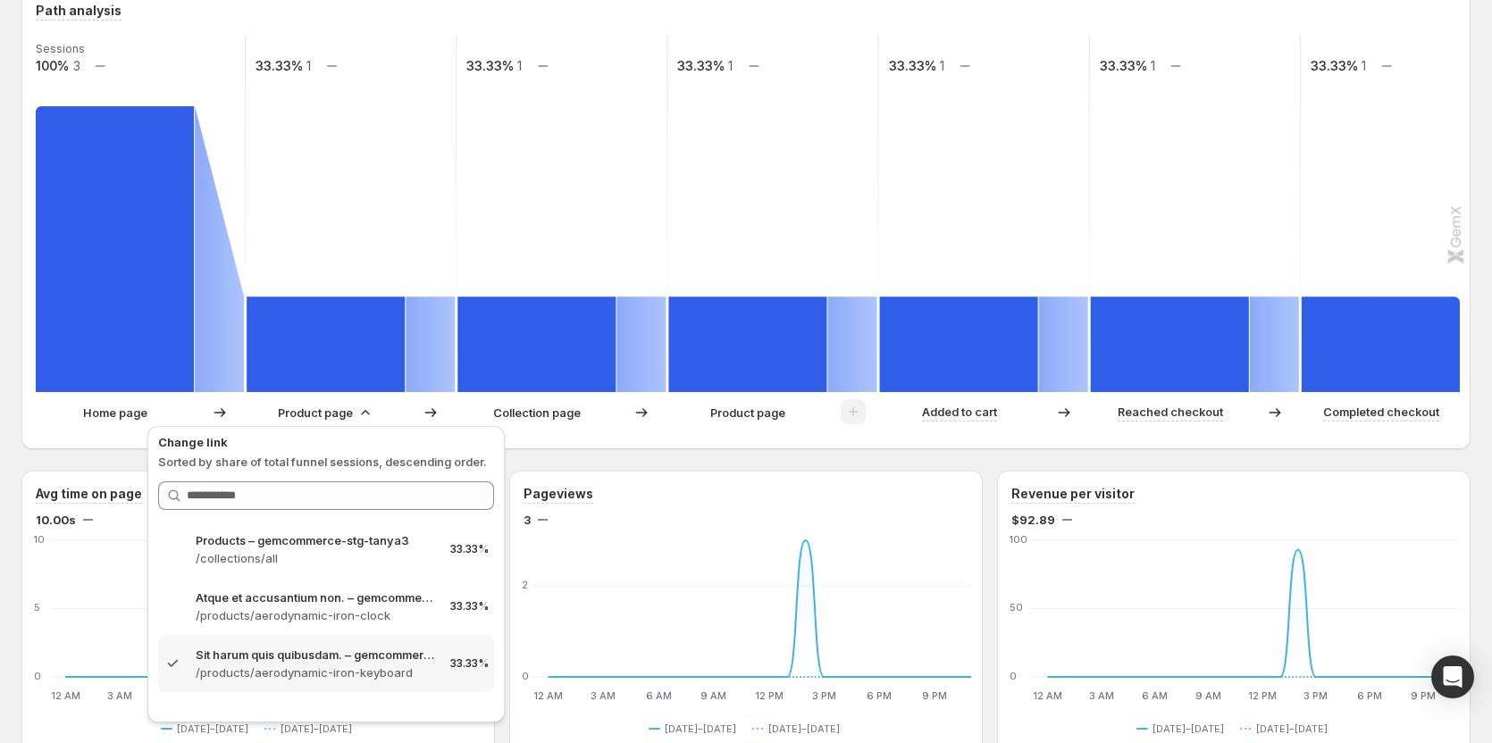
click at [686, 447] on div "Path analysis Sessions 100% 3 33.33% 1 33.33% 1 33.33% 1 33.33% 1 33.33% 1 33.3…" at bounding box center [745, 218] width 1449 height 462
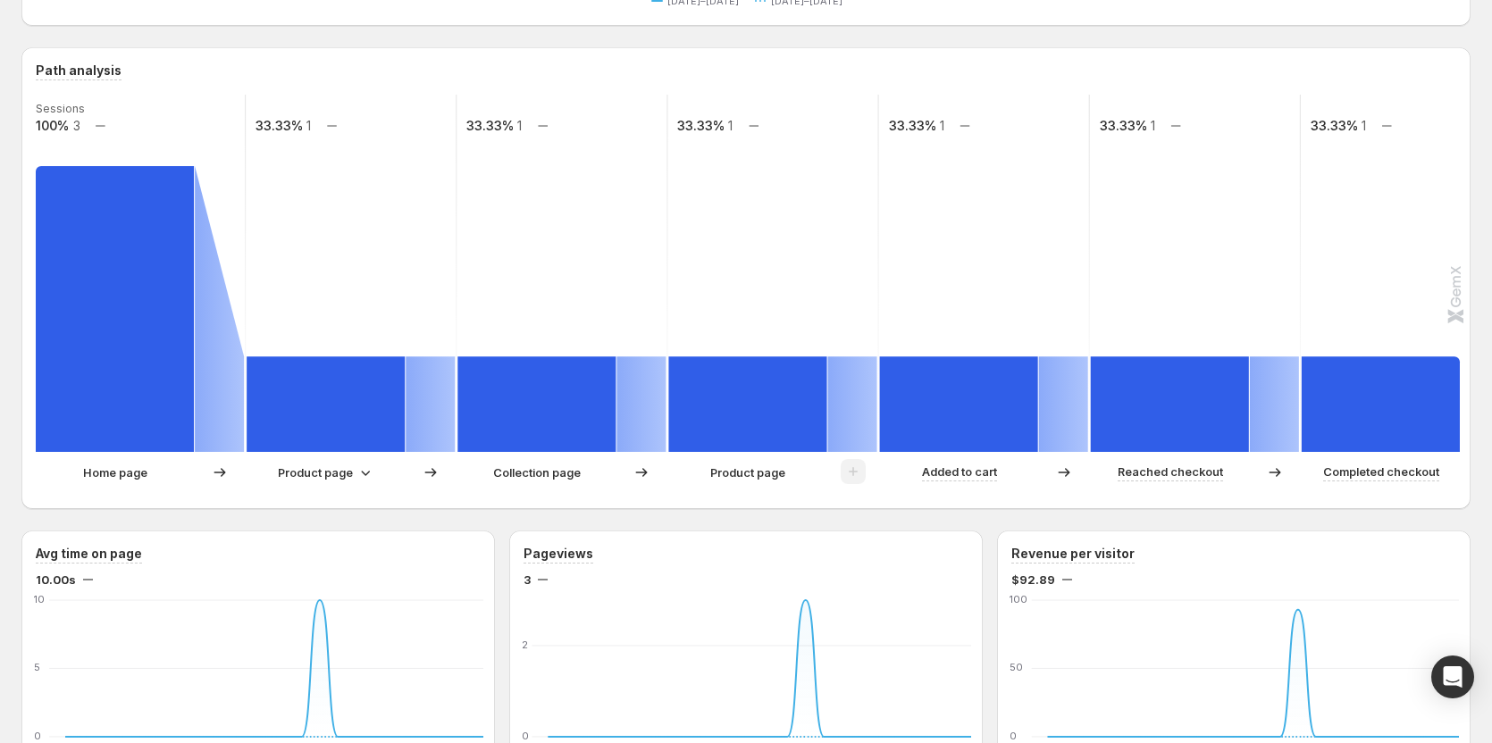
scroll to position [357, 0]
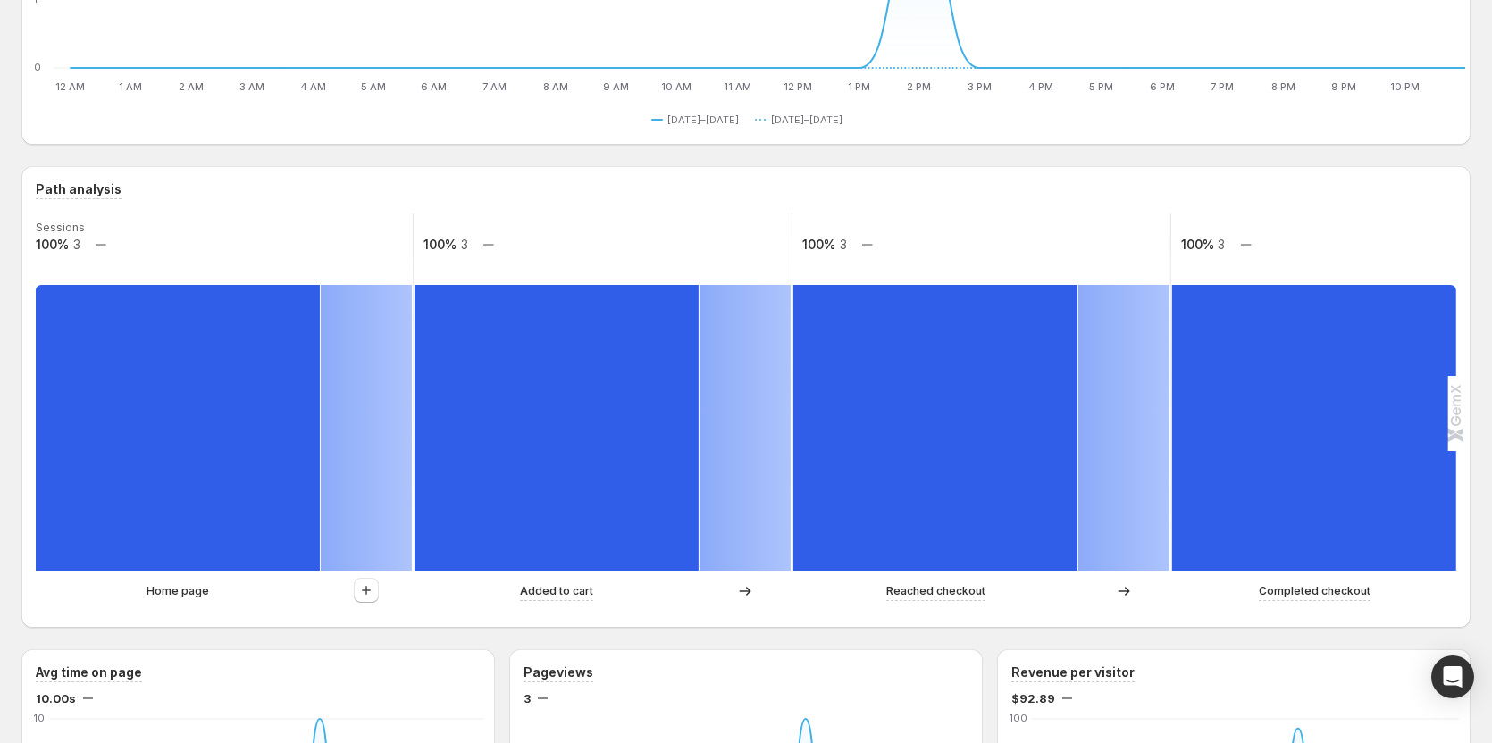
scroll to position [357, 0]
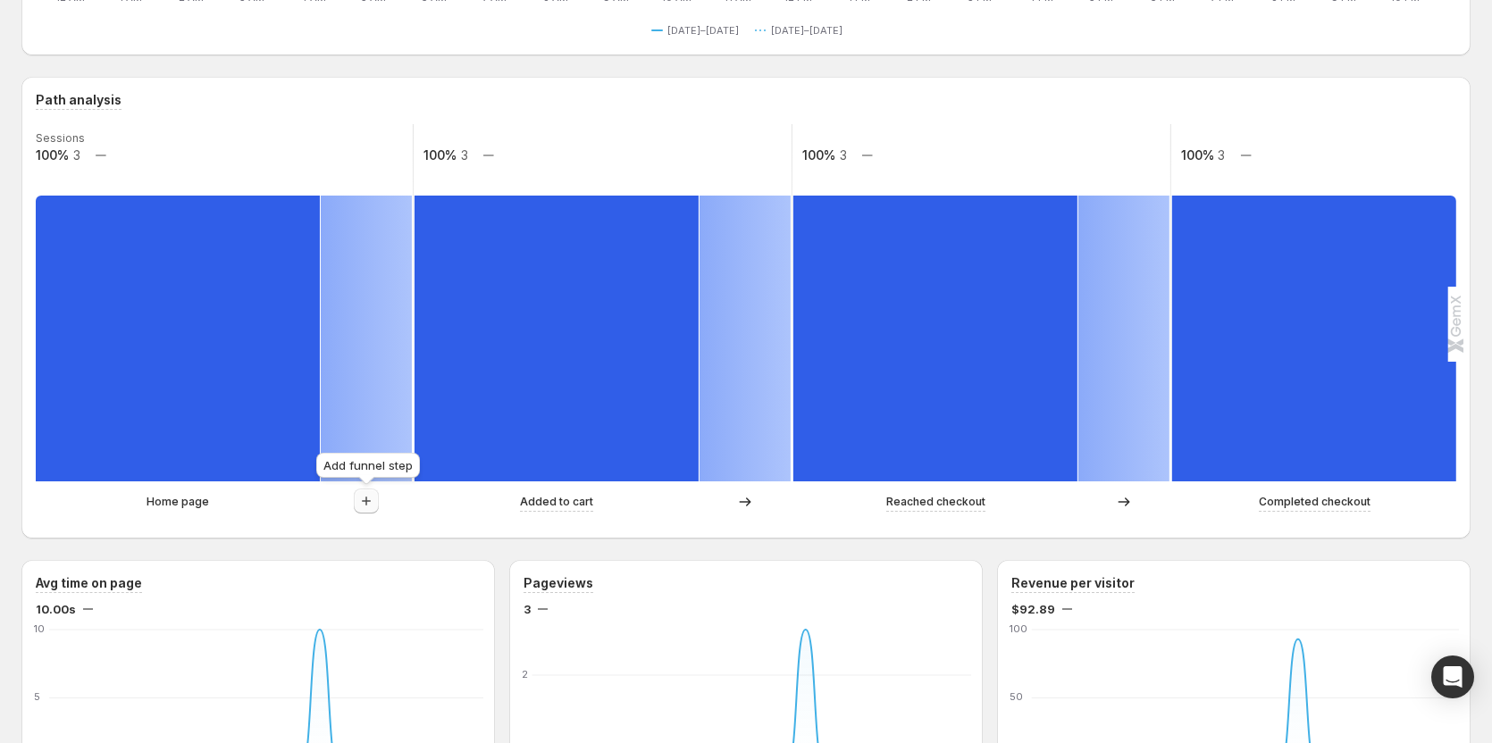
click at [366, 501] on icon "button" at bounding box center [366, 501] width 9 height 9
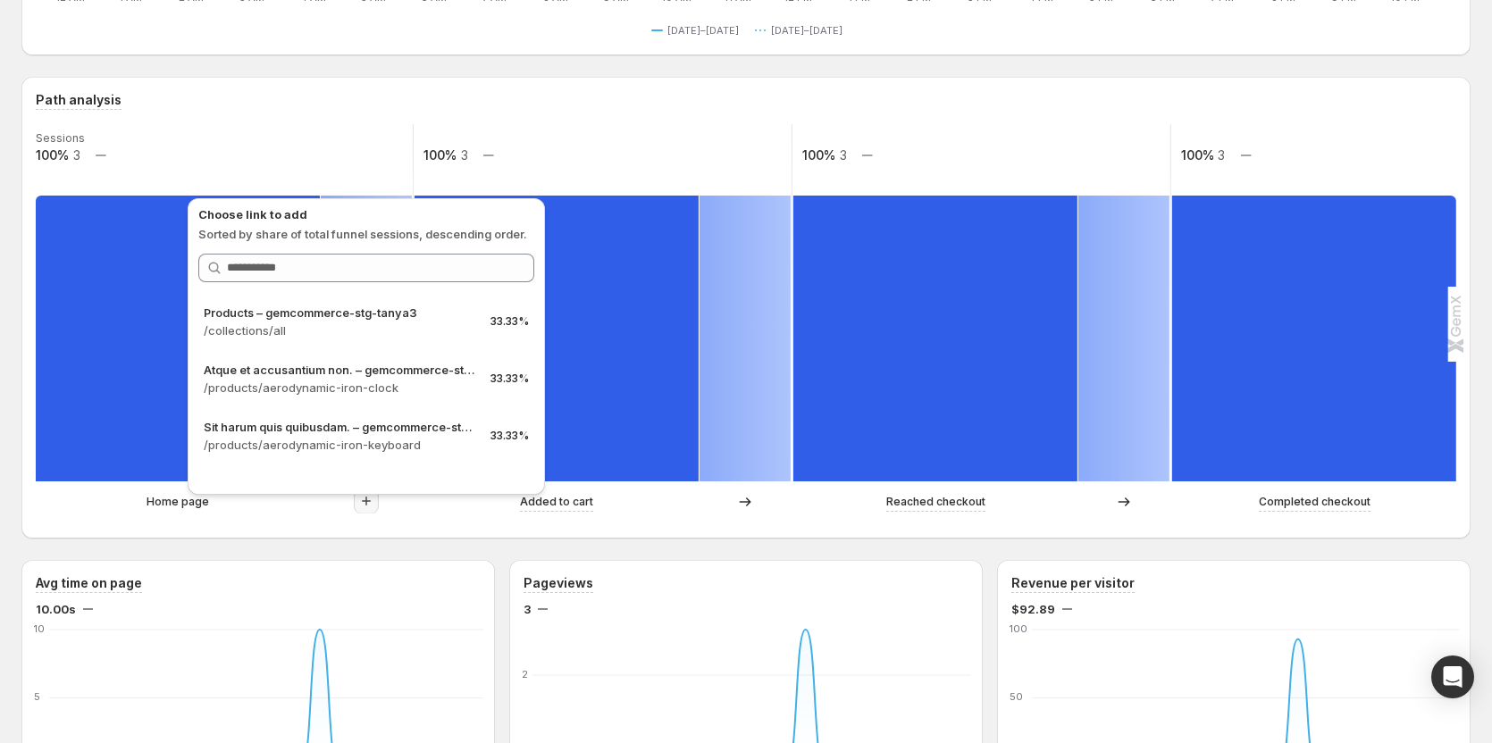
click at [56, 521] on div "Home page Added to cart Reached checkout Completed checkout" at bounding box center [744, 507] width 1417 height 36
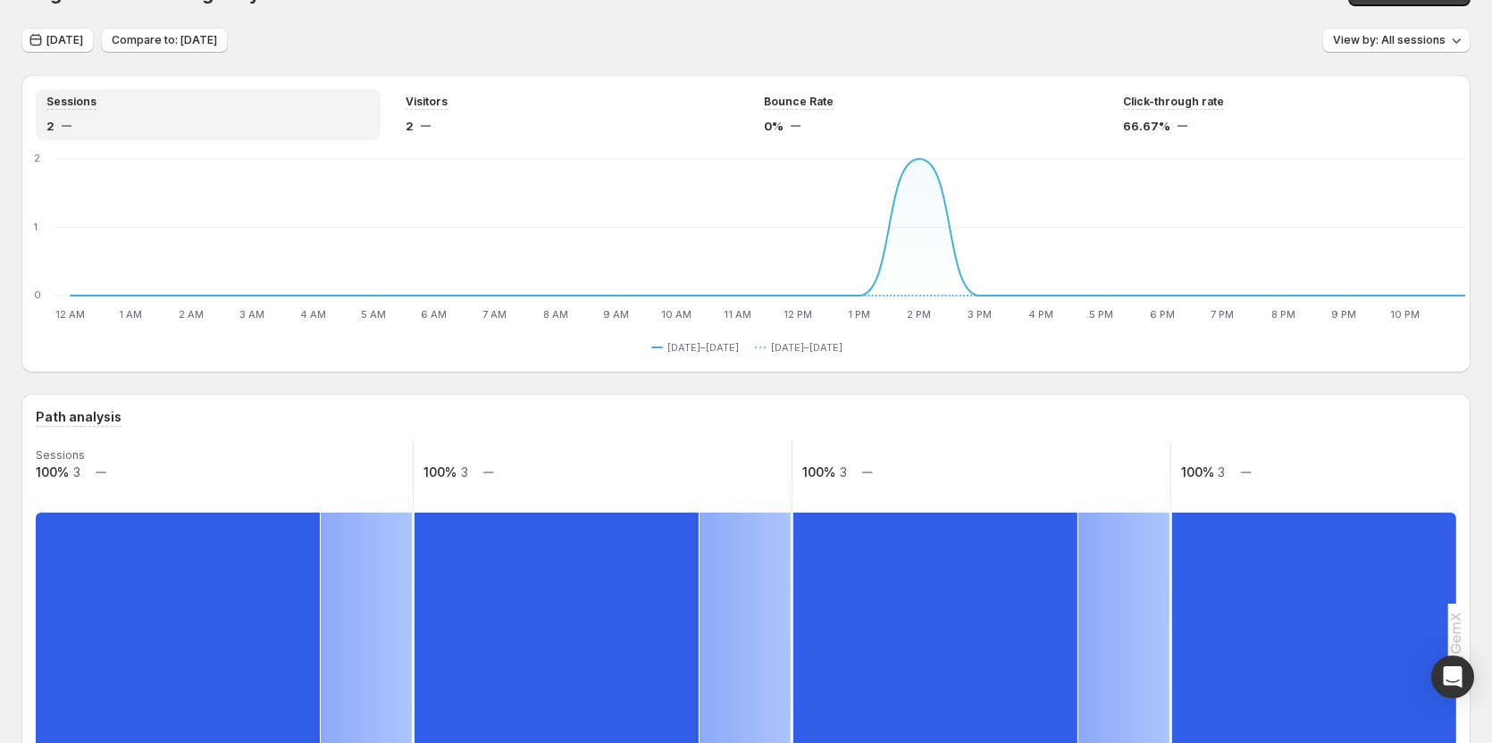
scroll to position [0, 0]
